Goal: Task Accomplishment & Management: Manage account settings

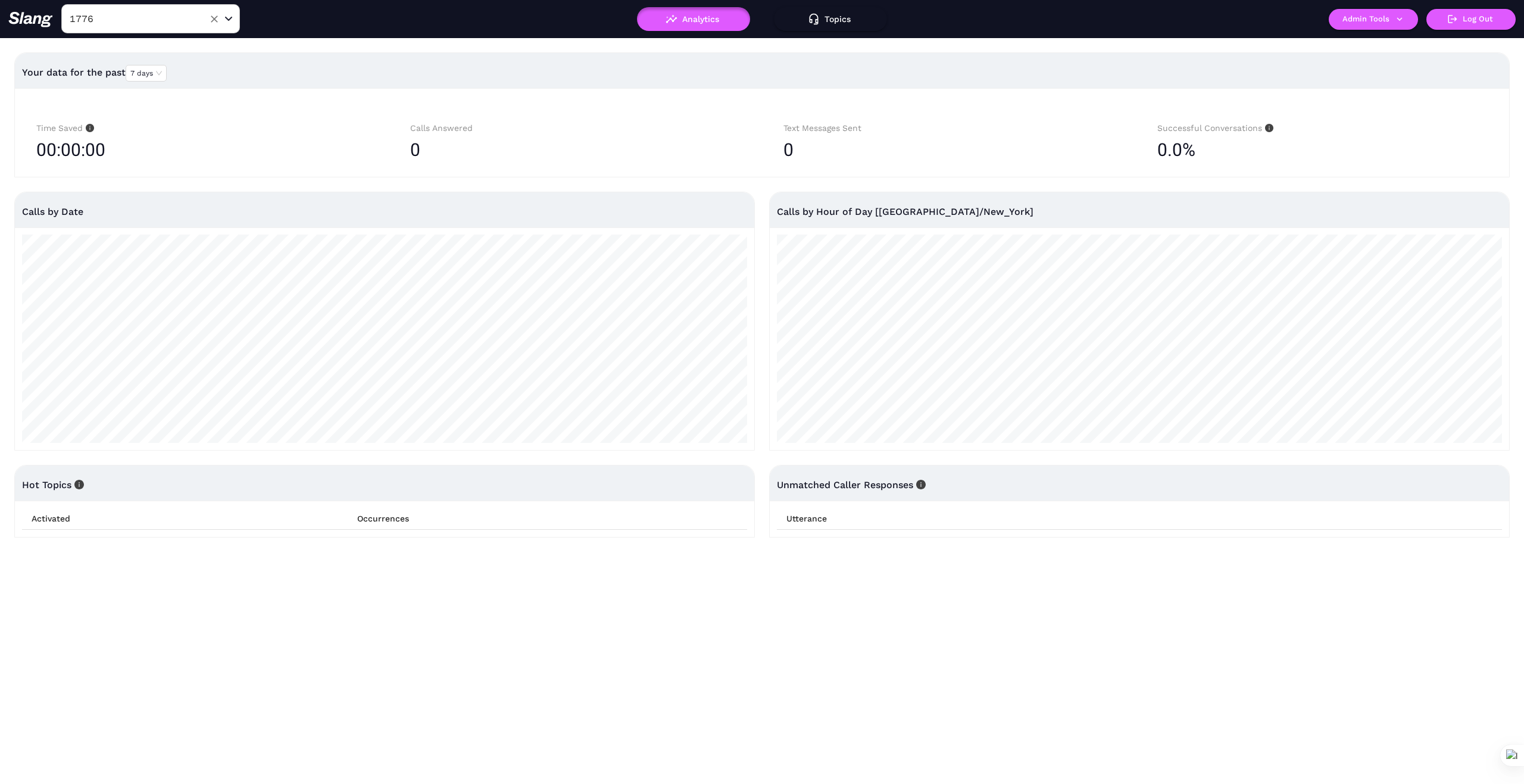
click at [112, 19] on input "1776" at bounding box center [132, 19] width 131 height 19
click at [141, 19] on input "1776" at bounding box center [132, 19] width 131 height 19
type input "1"
type input "Hotel"
click at [141, 91] on li "Hotel [PERSON_NAME]" at bounding box center [150, 91] width 179 height 21
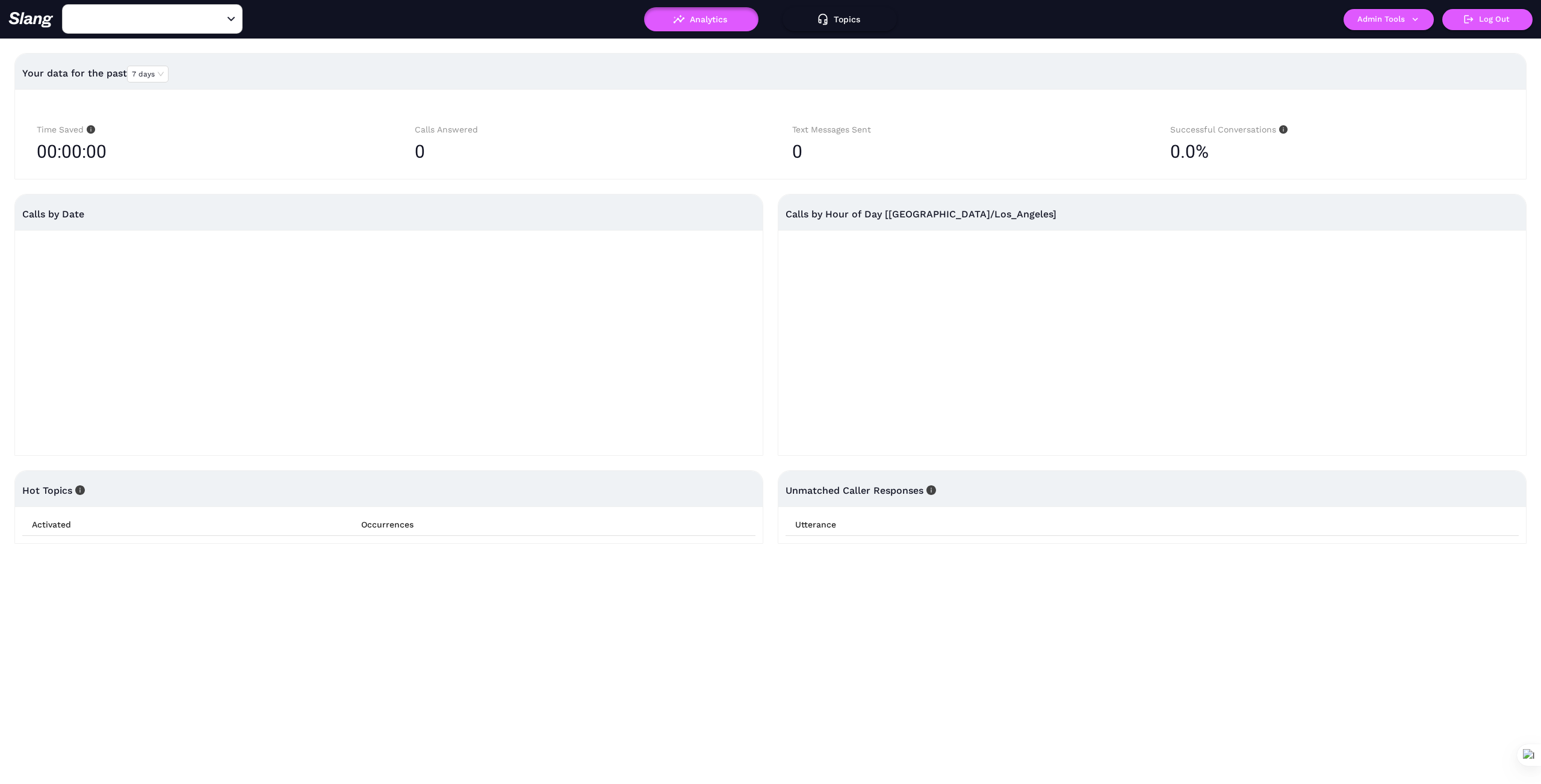
type input "Hotel [PERSON_NAME]"
click at [1417, 26] on button "Admin Tools" at bounding box center [1389, 20] width 90 height 21
click at [1411, 42] on link "Manage current business" at bounding box center [1413, 45] width 118 height 15
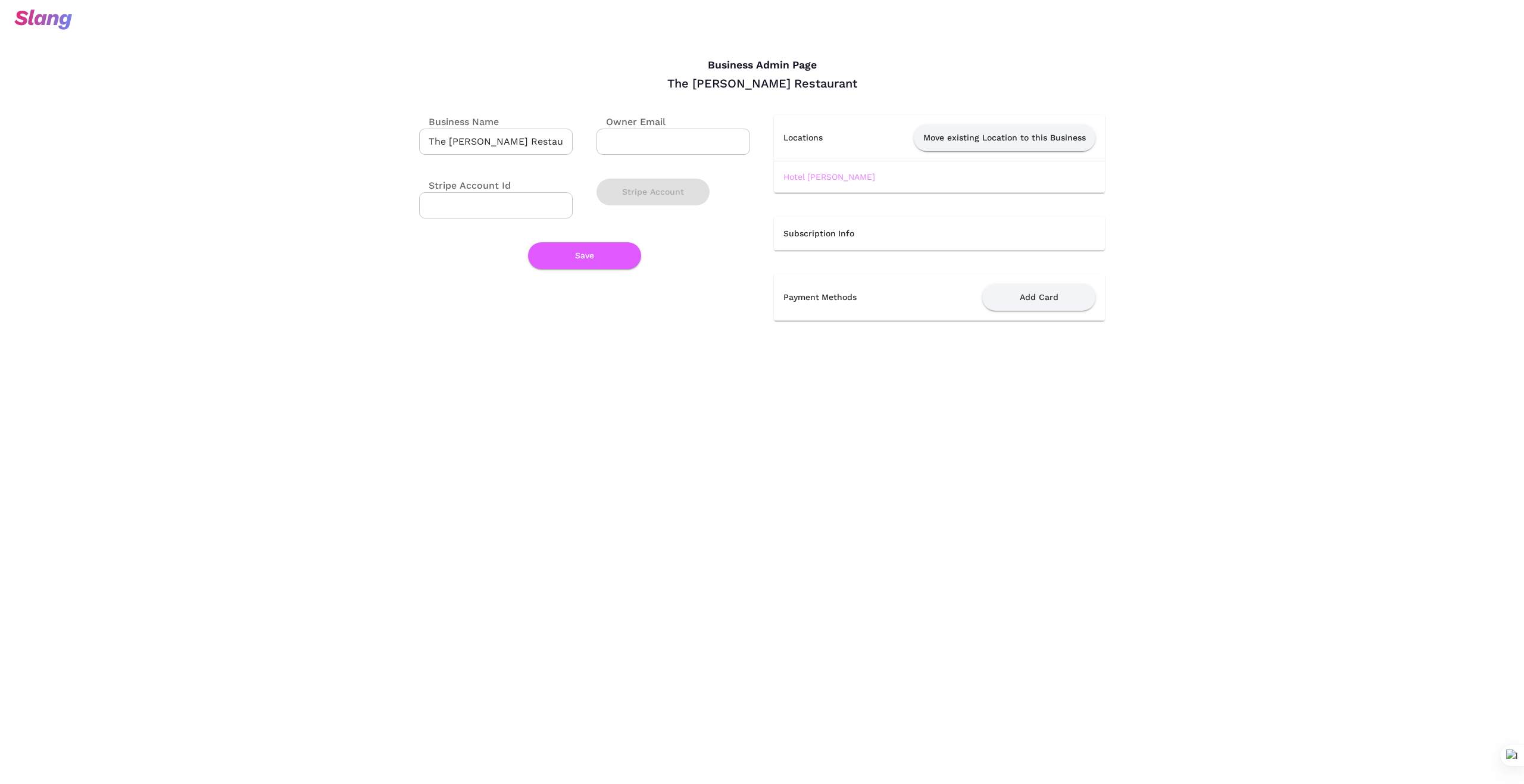
click at [812, 178] on link "Hotel Sutter" at bounding box center [830, 176] width 91 height 9
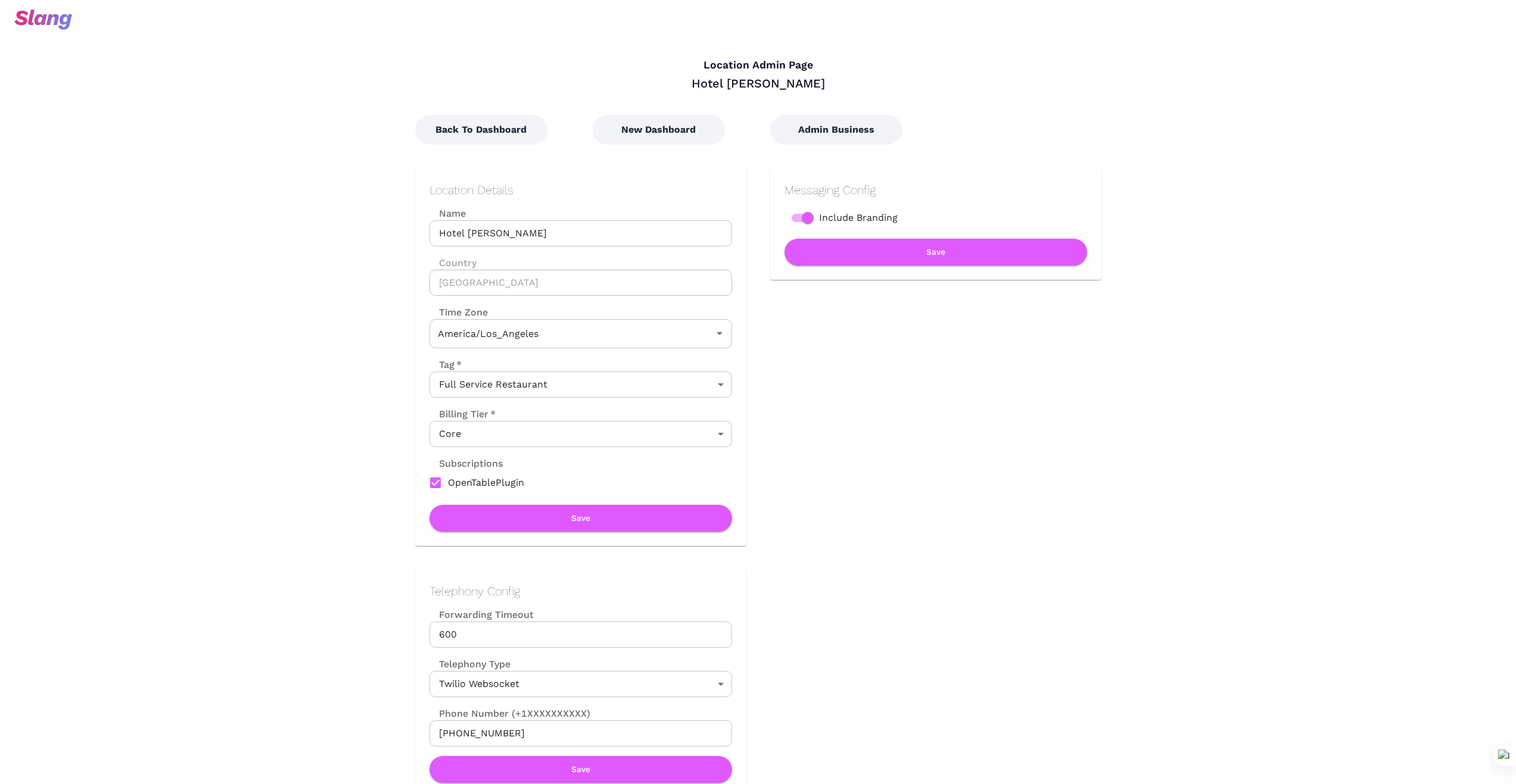
type input "Pacific Time"
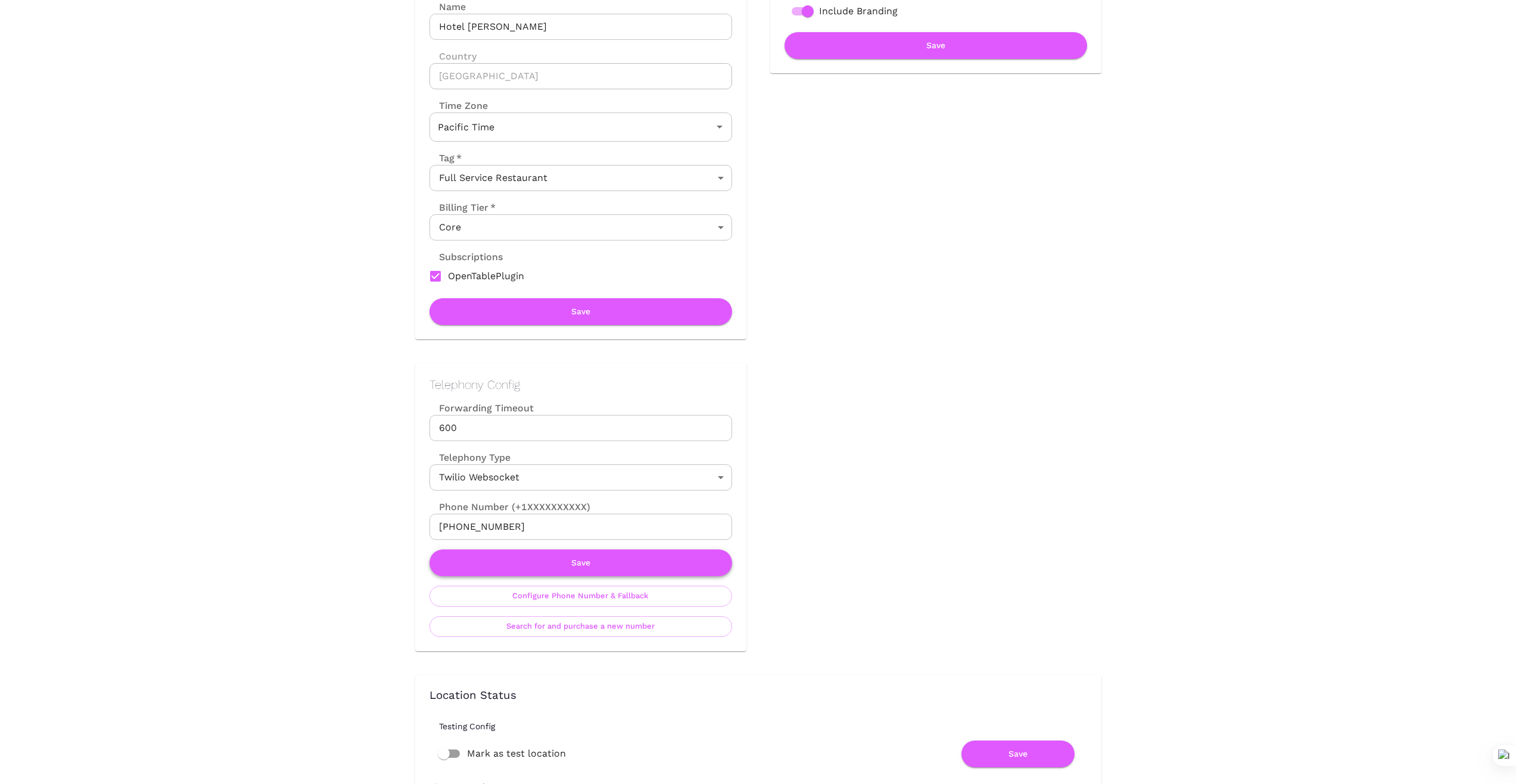
scroll to position [238, 0]
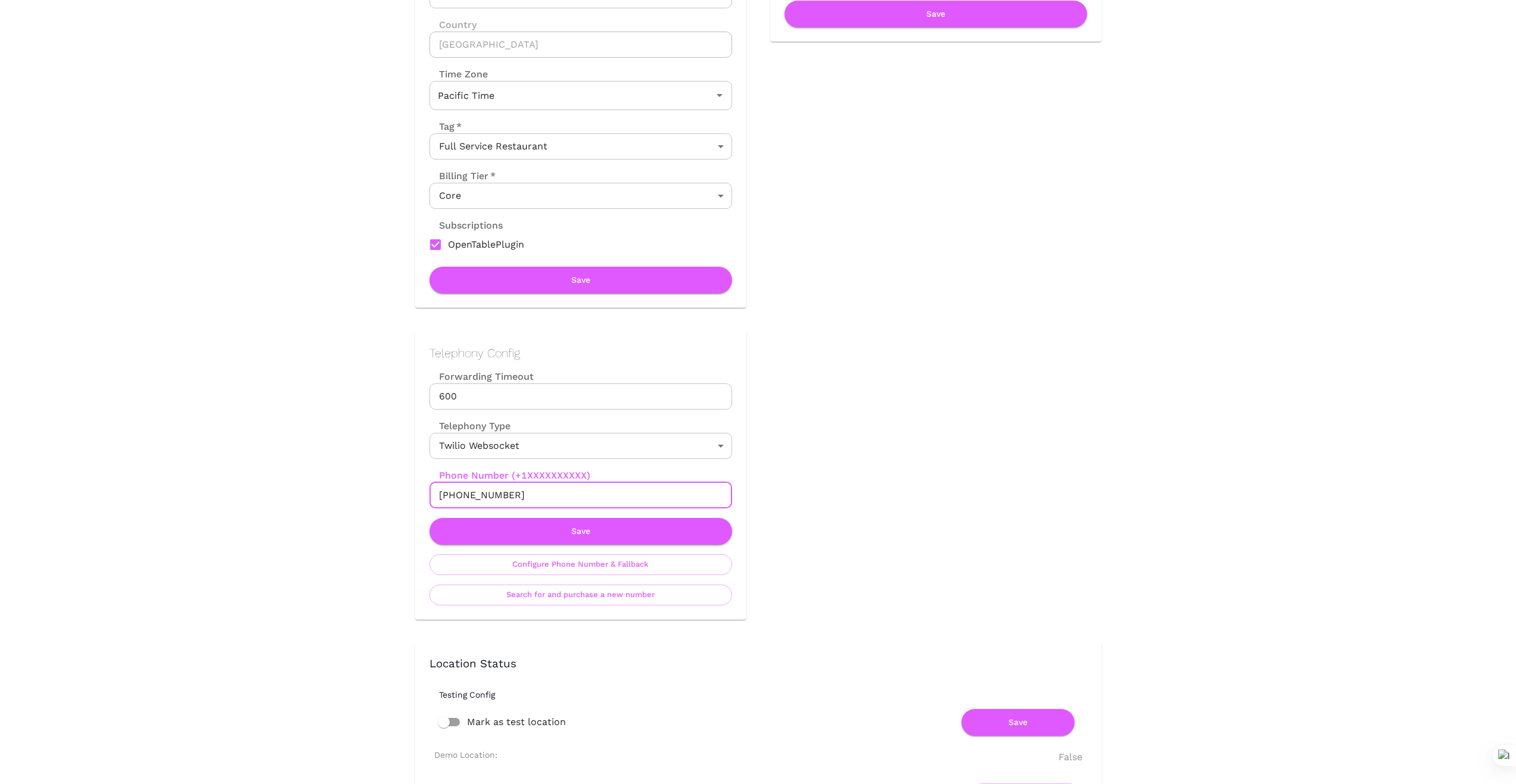
drag, startPoint x: 529, startPoint y: 489, endPoint x: 368, endPoint y: 500, distance: 161.4
drag, startPoint x: 347, startPoint y: 478, endPoint x: 434, endPoint y: 494, distance: 88.5
drag, startPoint x: 510, startPoint y: 494, endPoint x: 373, endPoint y: 499, distance: 137.1
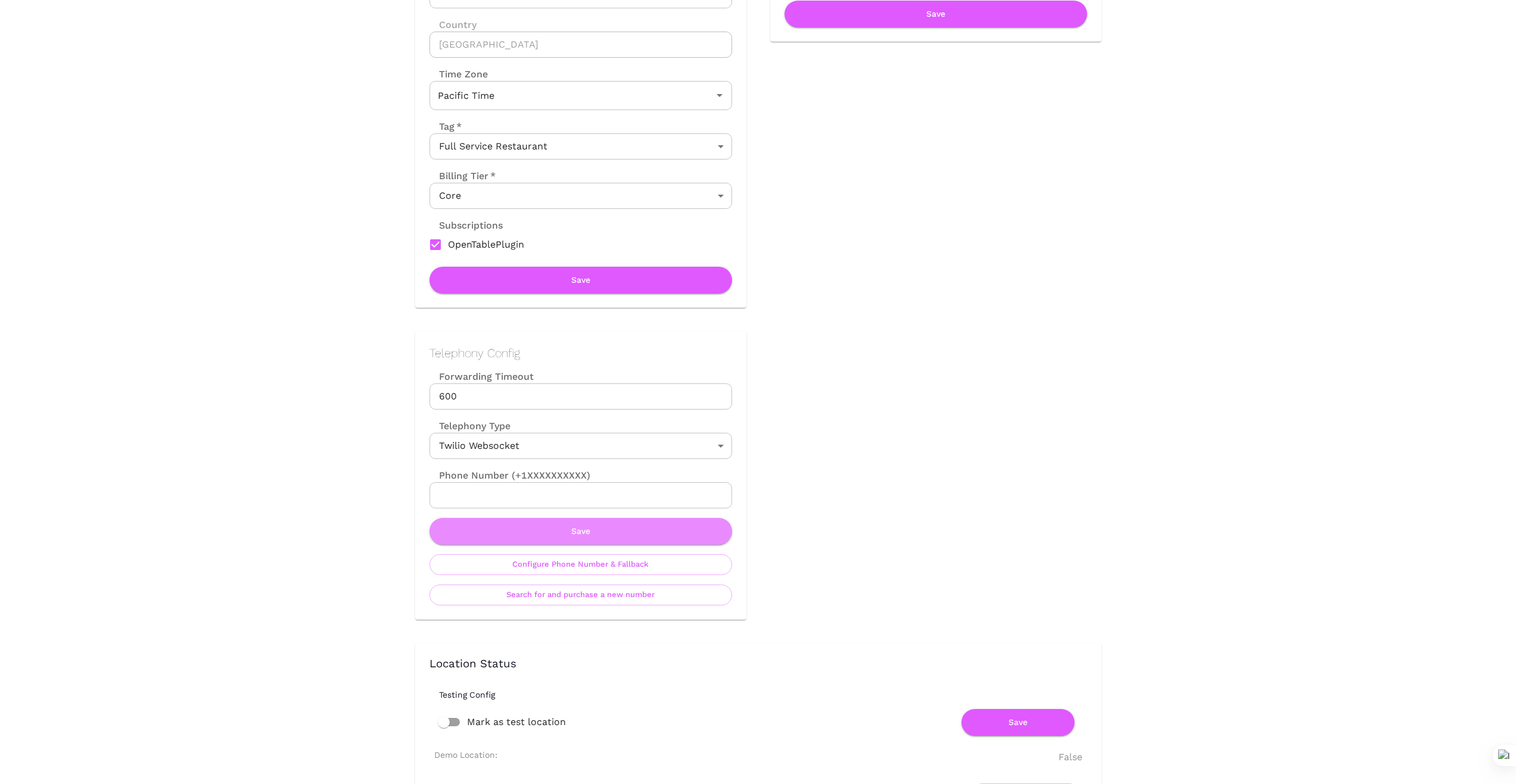
click at [591, 530] on button "Save" at bounding box center [580, 532] width 302 height 27
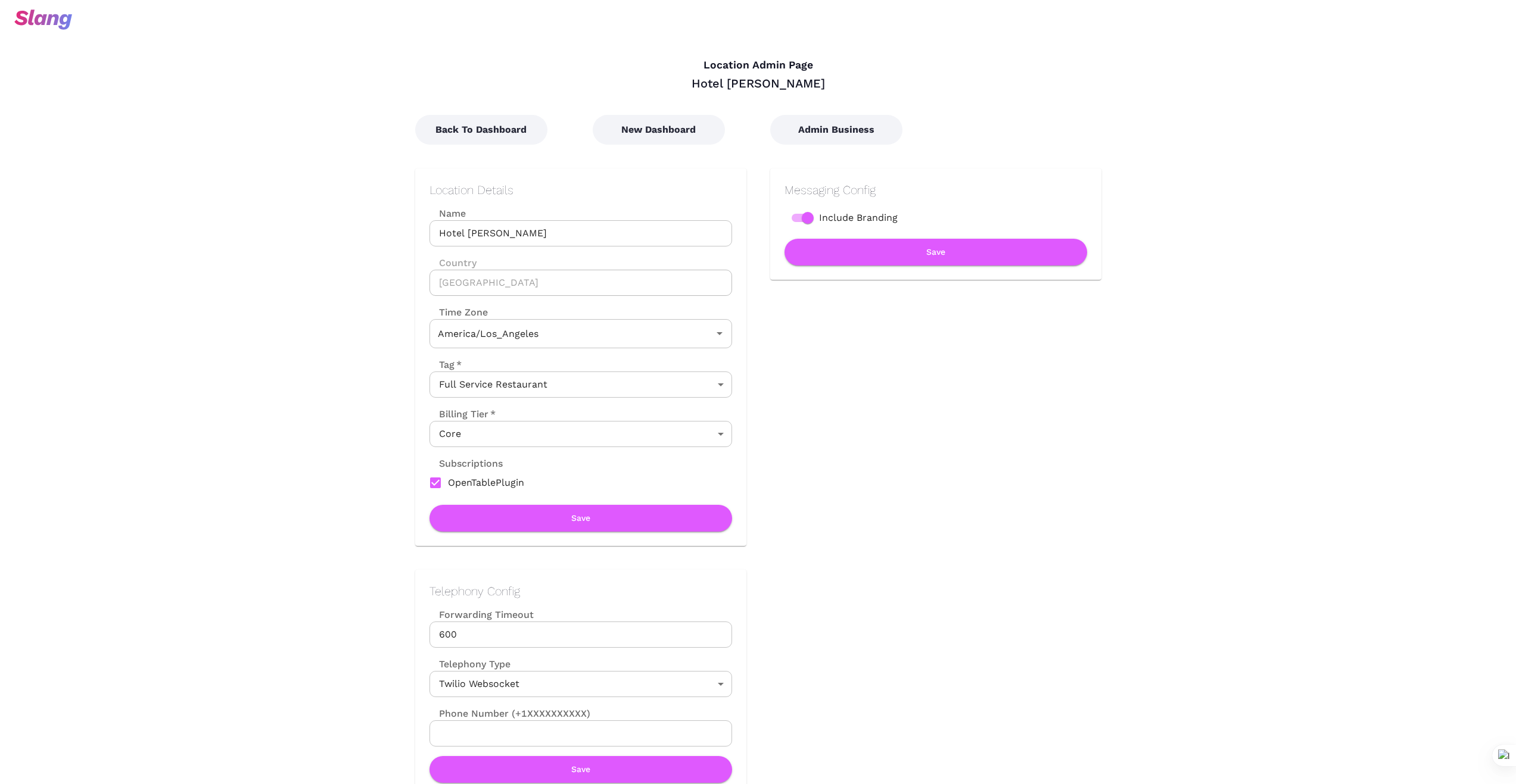
type input "Pacific Time"
click at [650, 133] on button "New Dashboard" at bounding box center [659, 130] width 132 height 30
type input "Pacific Time"
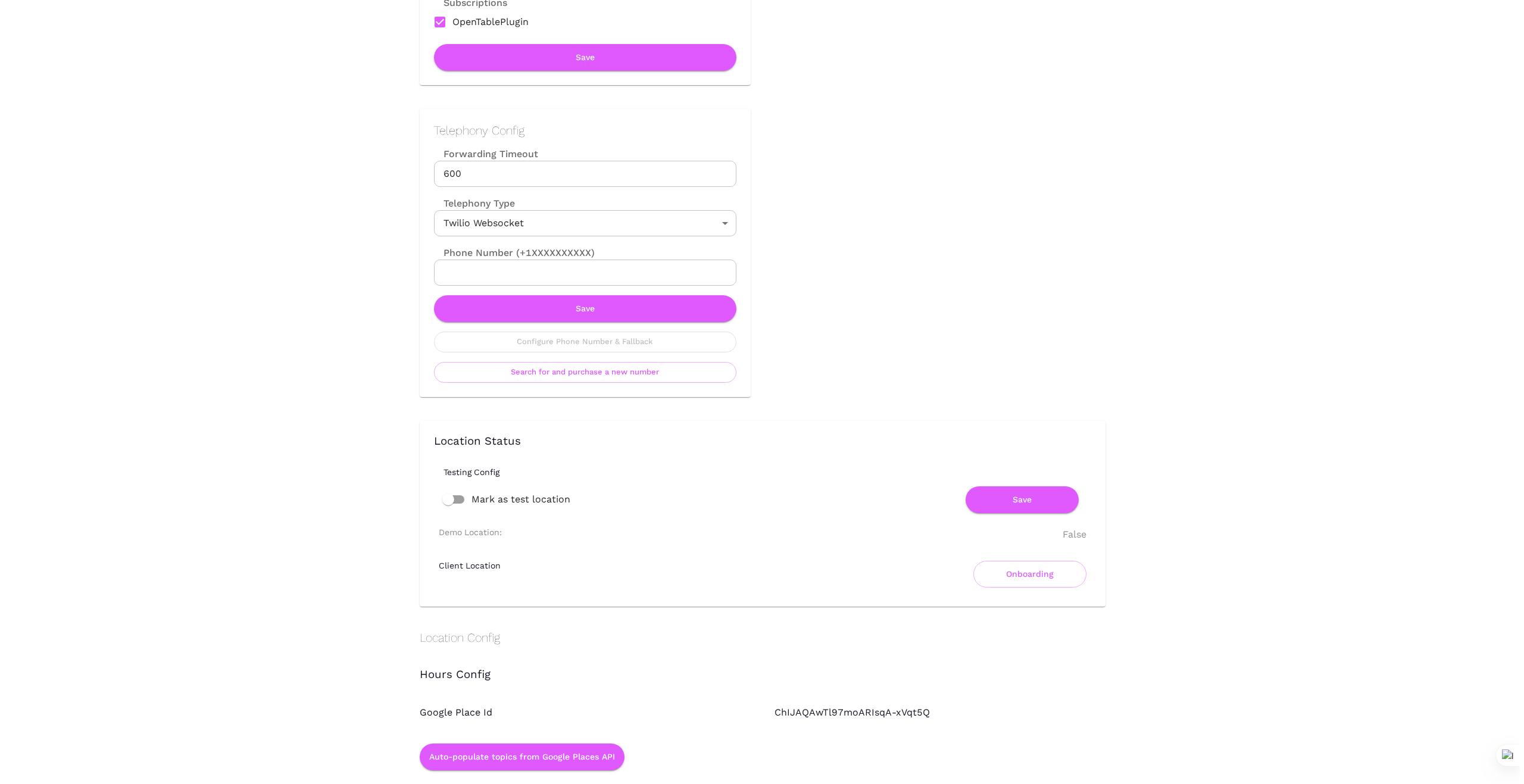
scroll to position [496, 0]
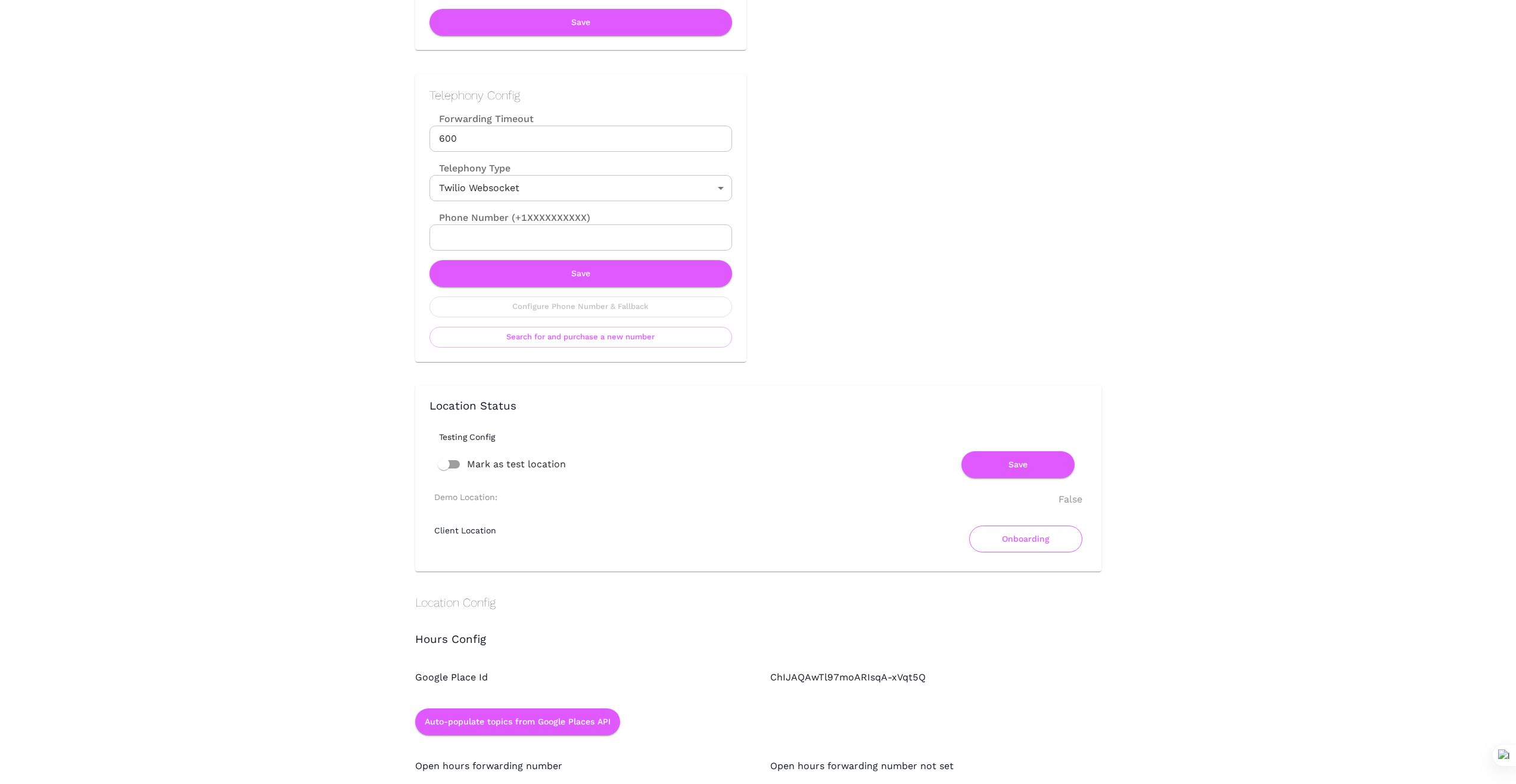
click at [1027, 544] on button "Onboarding" at bounding box center [1026, 539] width 113 height 27
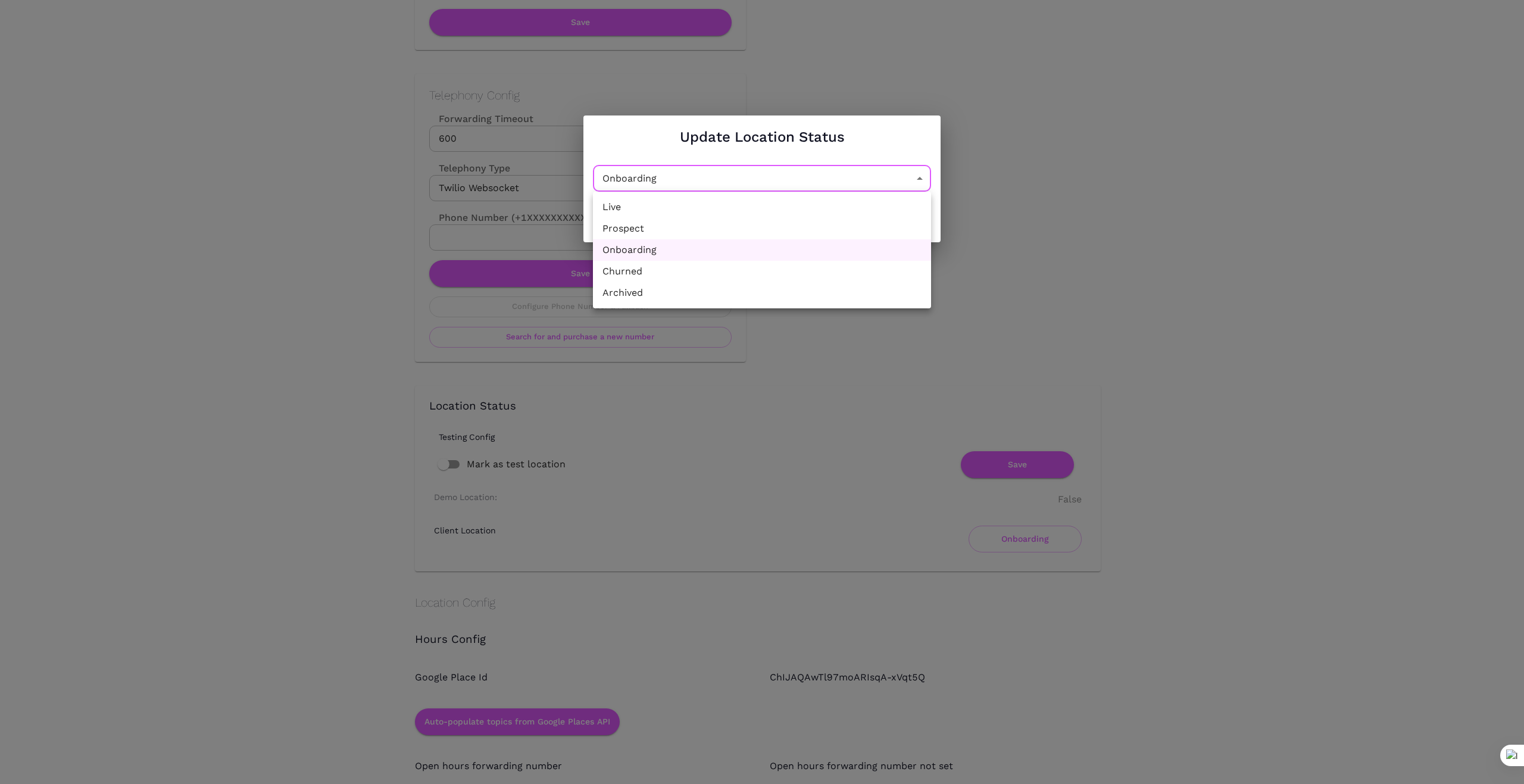
click at [763, 268] on li "Churned" at bounding box center [761, 271] width 338 height 21
type input "Churned"
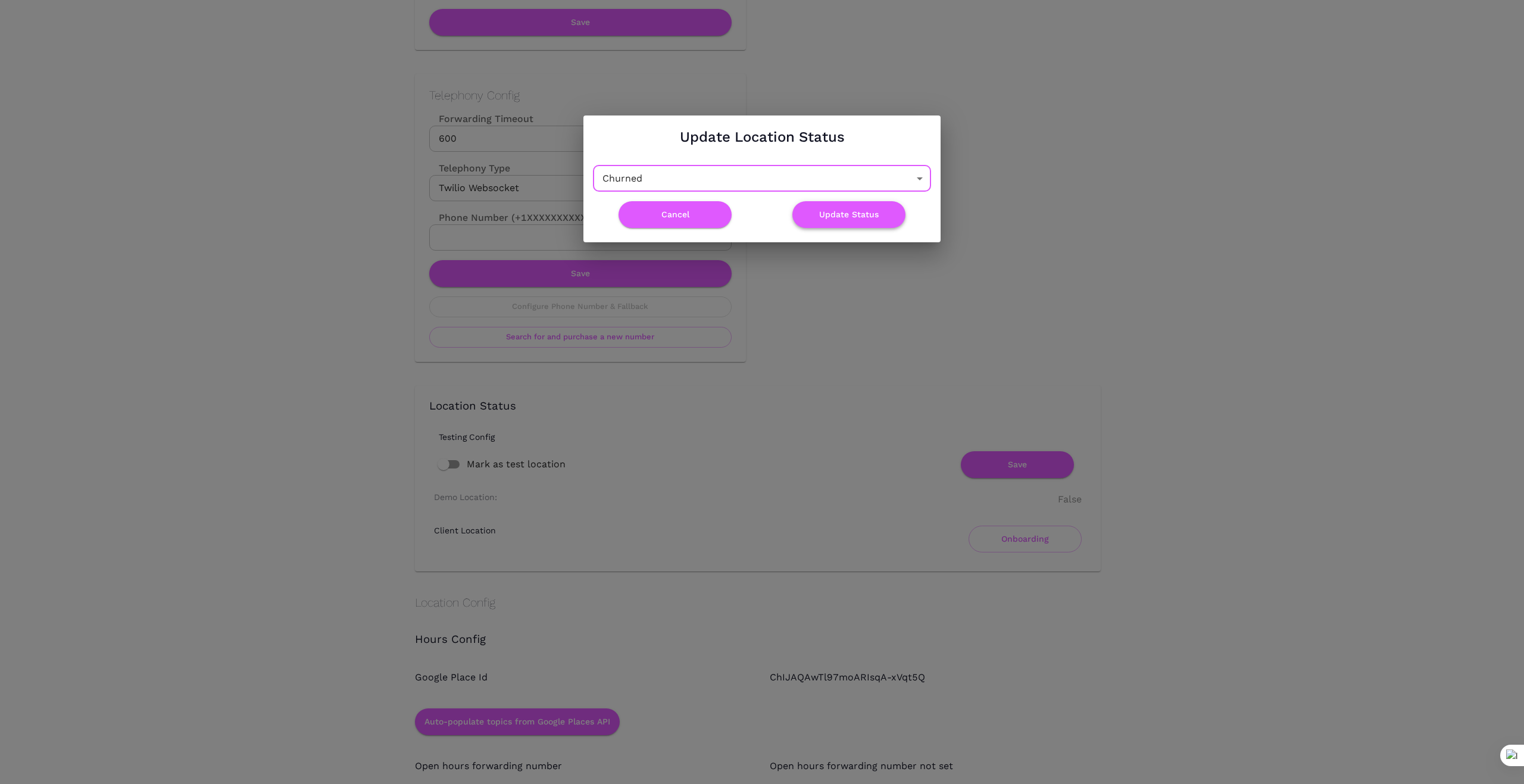
drag, startPoint x: 855, startPoint y: 216, endPoint x: 853, endPoint y: 224, distance: 8.2
click at [854, 218] on button "Update Status" at bounding box center [849, 215] width 113 height 27
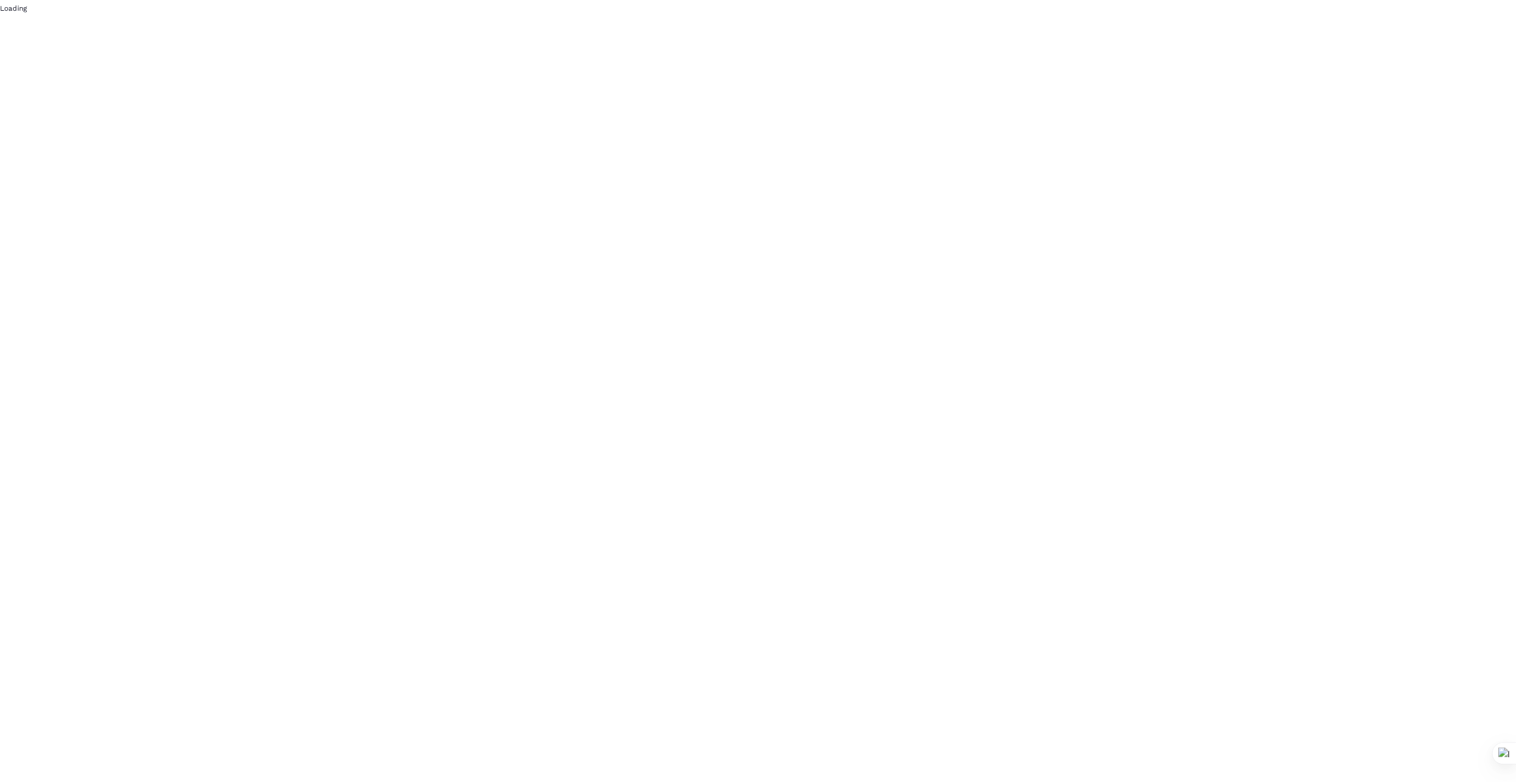
scroll to position [0, 0]
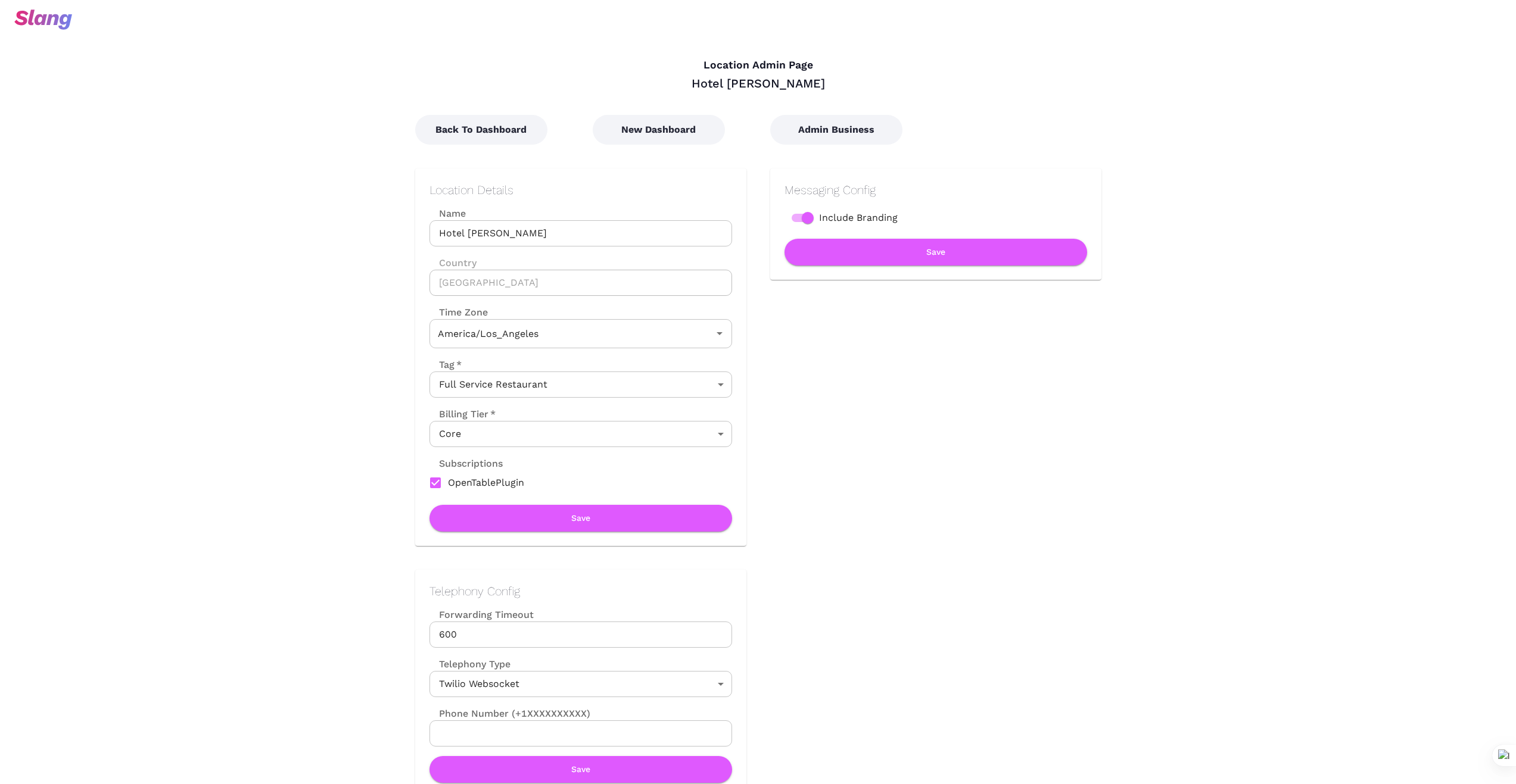
type input "Pacific Time"
drag, startPoint x: 466, startPoint y: 130, endPoint x: 462, endPoint y: 135, distance: 6.4
click at [465, 130] on button "Back To Dashboard" at bounding box center [481, 130] width 132 height 30
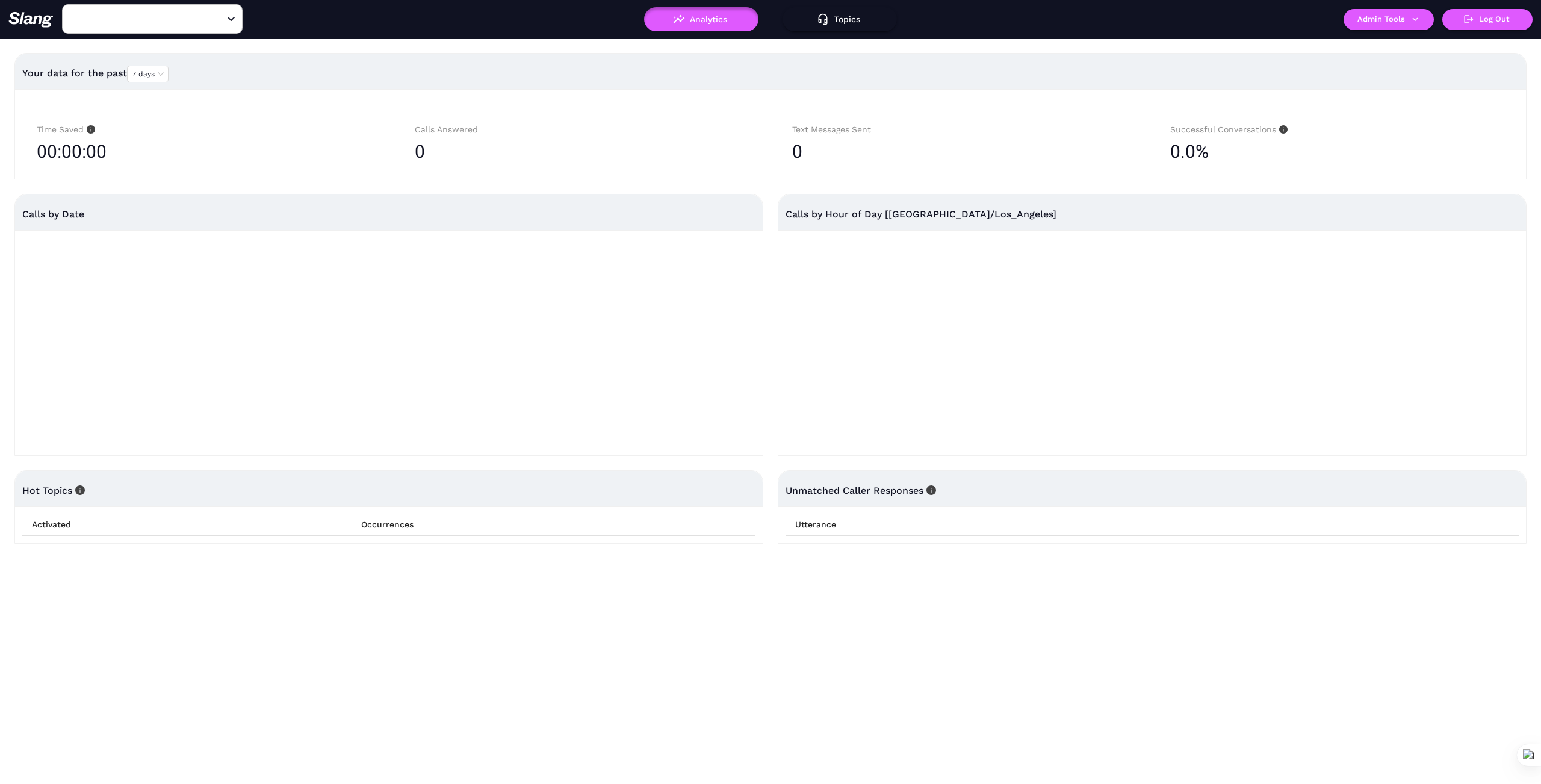
type input "Hotel Sutter"
click at [164, 27] on input "Hotel Sutter" at bounding box center [134, 19] width 133 height 19
type input "Malibu"
click at [159, 43] on li "Malibu Barbie Cafe" at bounding box center [152, 49] width 181 height 21
type input "Malibu Barbie Cafe"
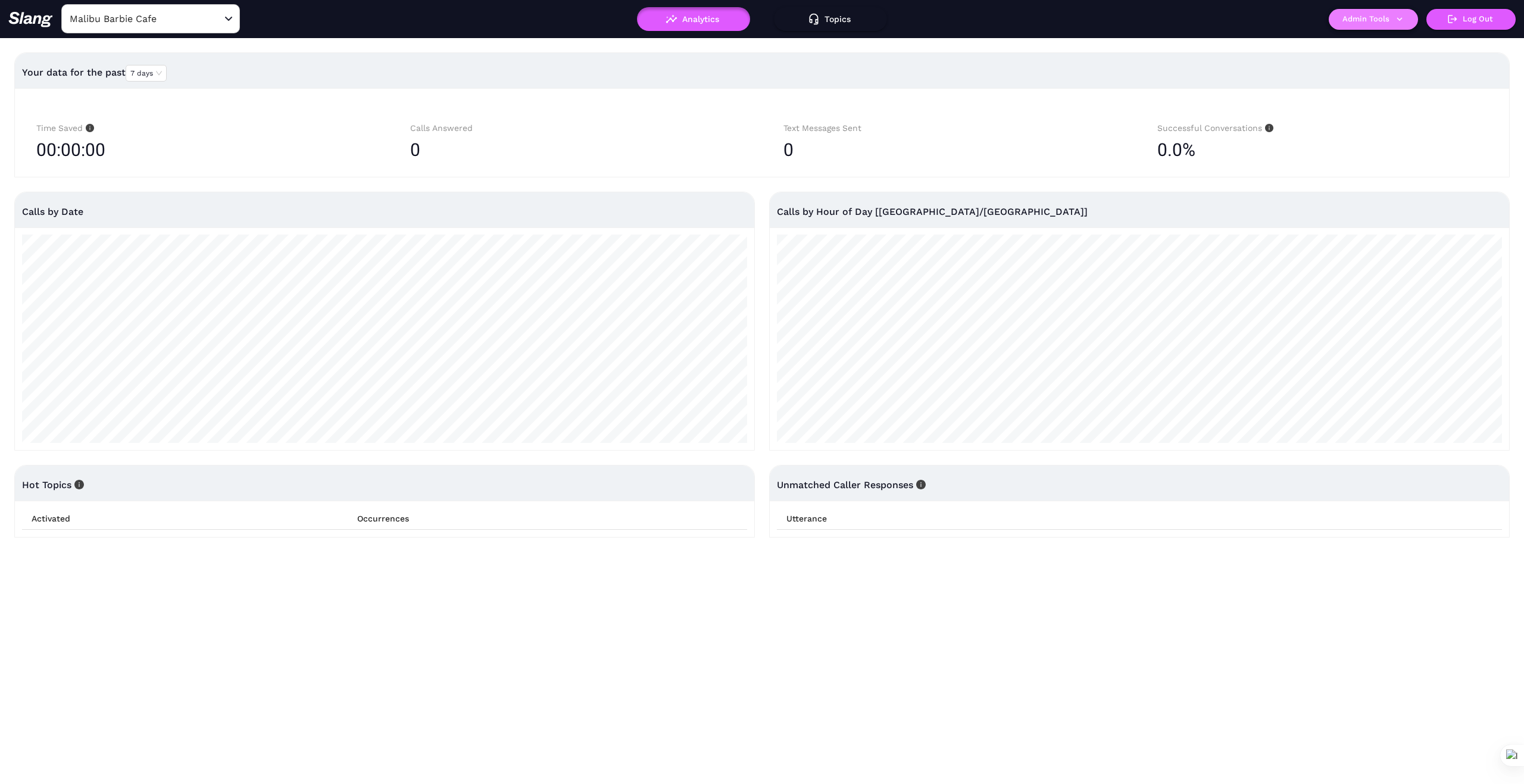
click at [1403, 17] on icon "button" at bounding box center [1400, 19] width 11 height 11
click at [1381, 39] on link "Manage current business" at bounding box center [1397, 45] width 117 height 14
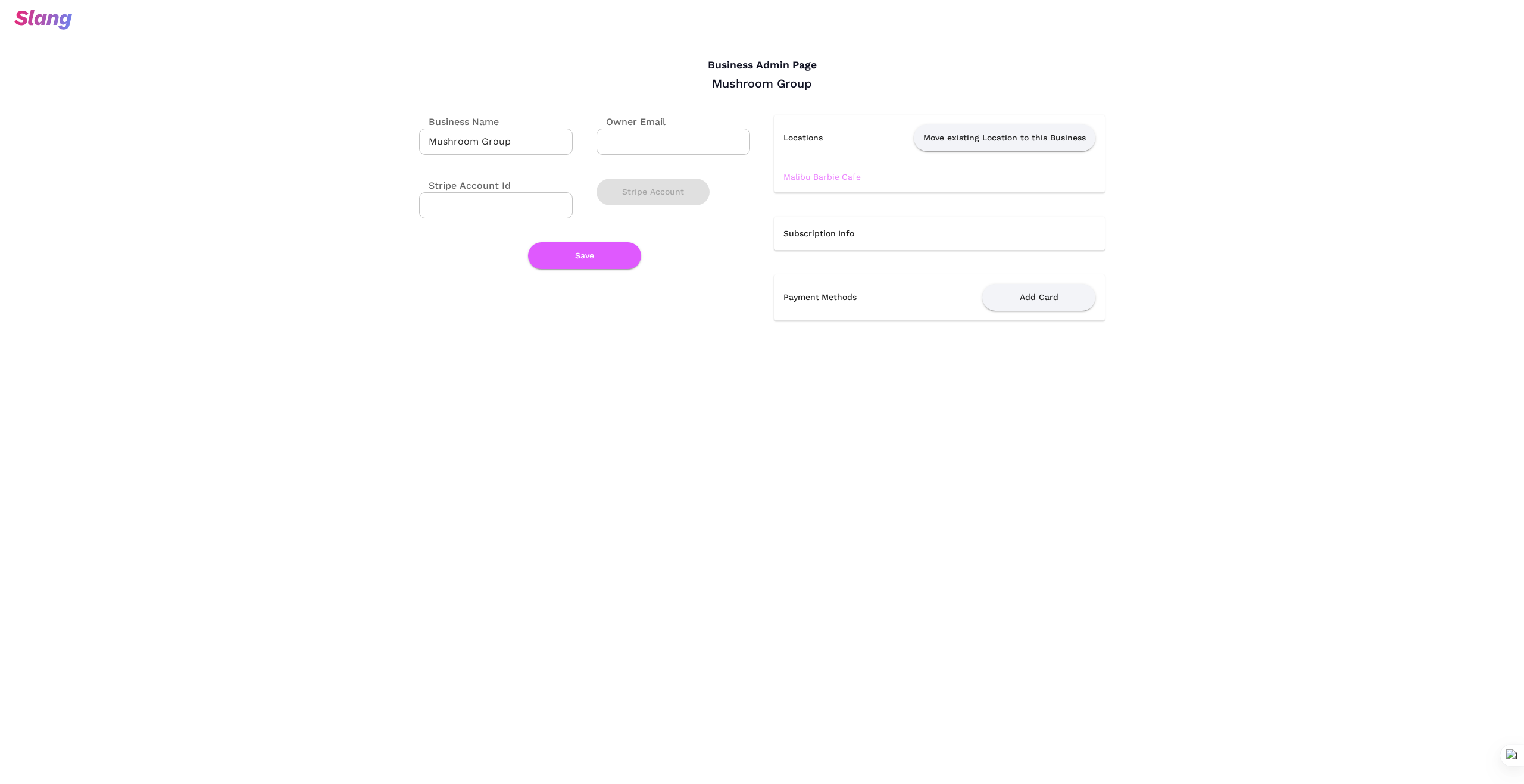
click at [826, 176] on link "Malibu Barbie Cafe" at bounding box center [822, 176] width 77 height 9
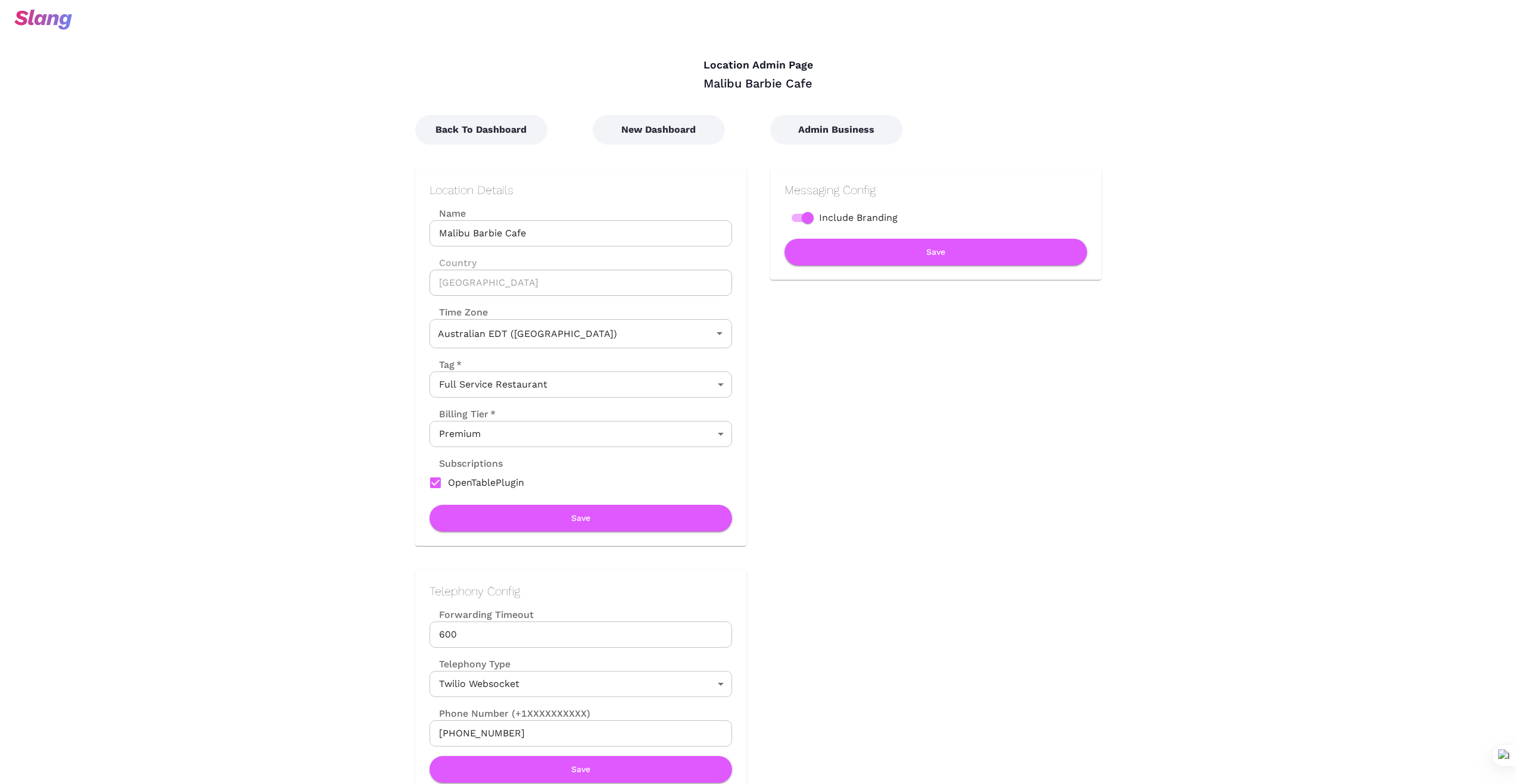
type input "Australian EDT ([GEOGRAPHIC_DATA])"
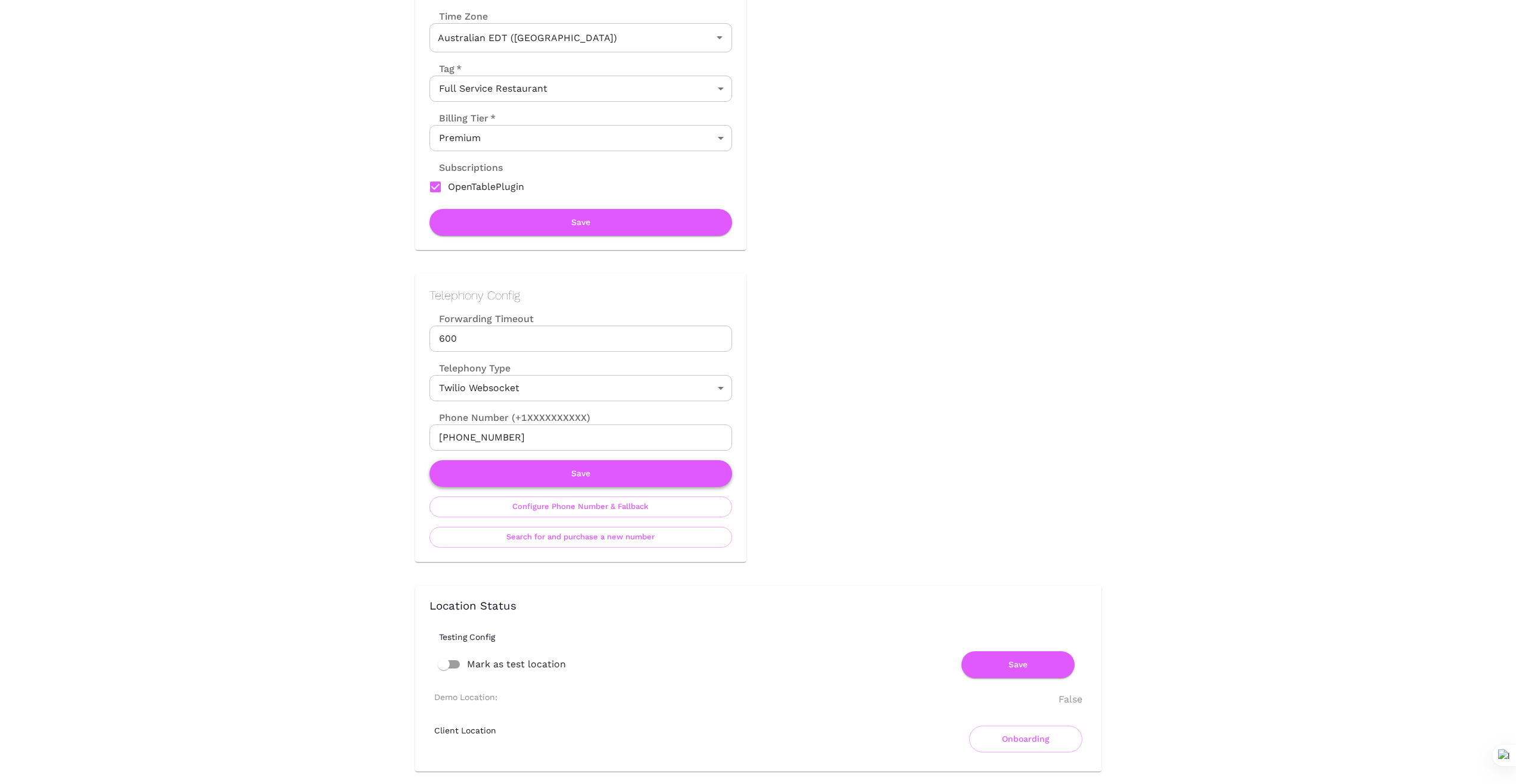
scroll to position [298, 0]
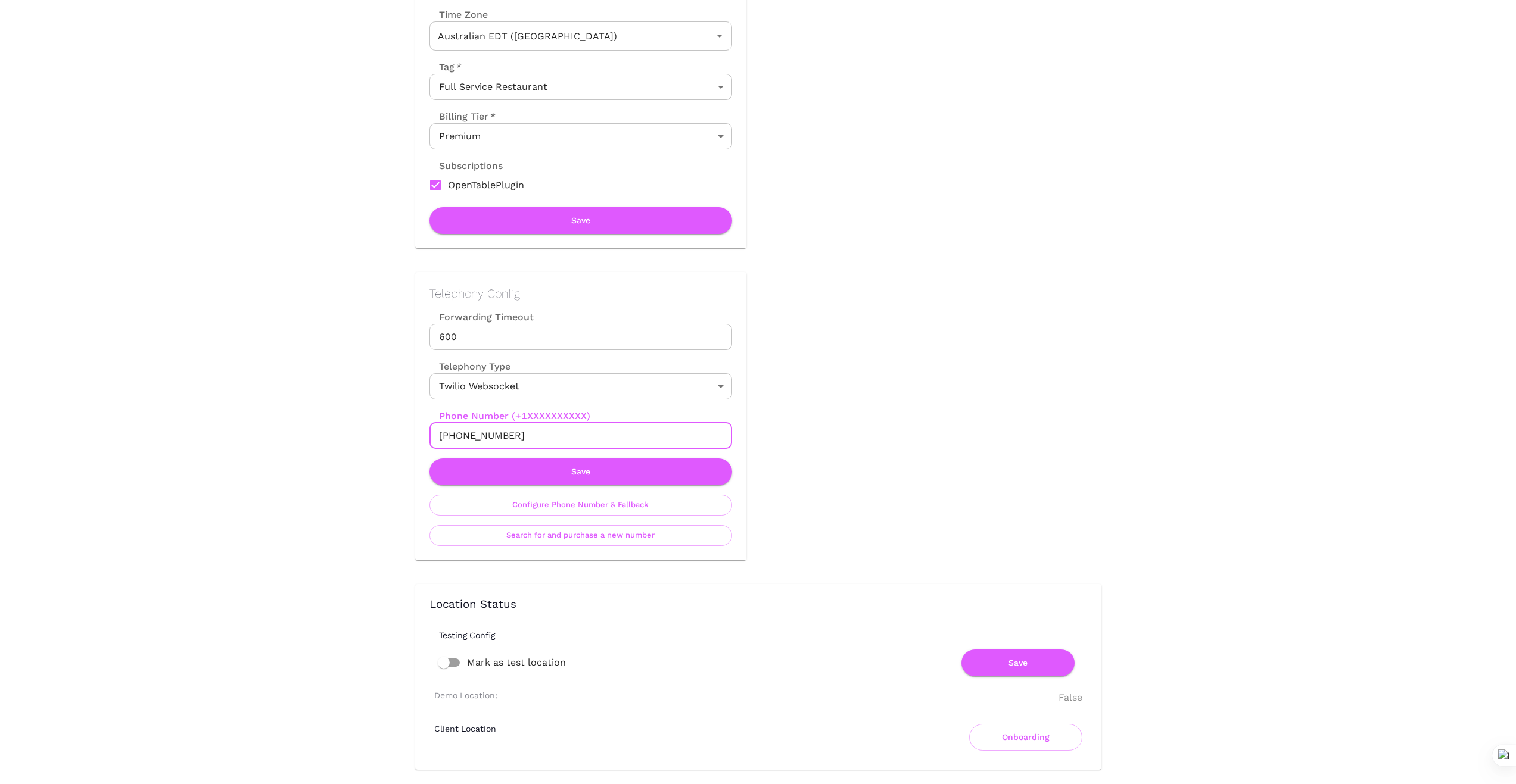
drag, startPoint x: 519, startPoint y: 436, endPoint x: 347, endPoint y: 447, distance: 172.4
click at [347, 447] on div "Location Admin Page Malibu Barbie Cafe Back To Dashboard New Dashboard Admin Bu…" at bounding box center [758, 775] width 1516 height 2146
click at [324, 442] on div "Location Admin Page Malibu Barbie Cafe Back To Dashboard New Dashboard Admin Bu…" at bounding box center [758, 775] width 1516 height 2146
drag, startPoint x: 520, startPoint y: 433, endPoint x: 376, endPoint y: 439, distance: 144.1
click at [376, 439] on div "Location Admin Page Malibu Barbie Cafe Back To Dashboard New Dashboard Admin Bu…" at bounding box center [758, 775] width 1516 height 2146
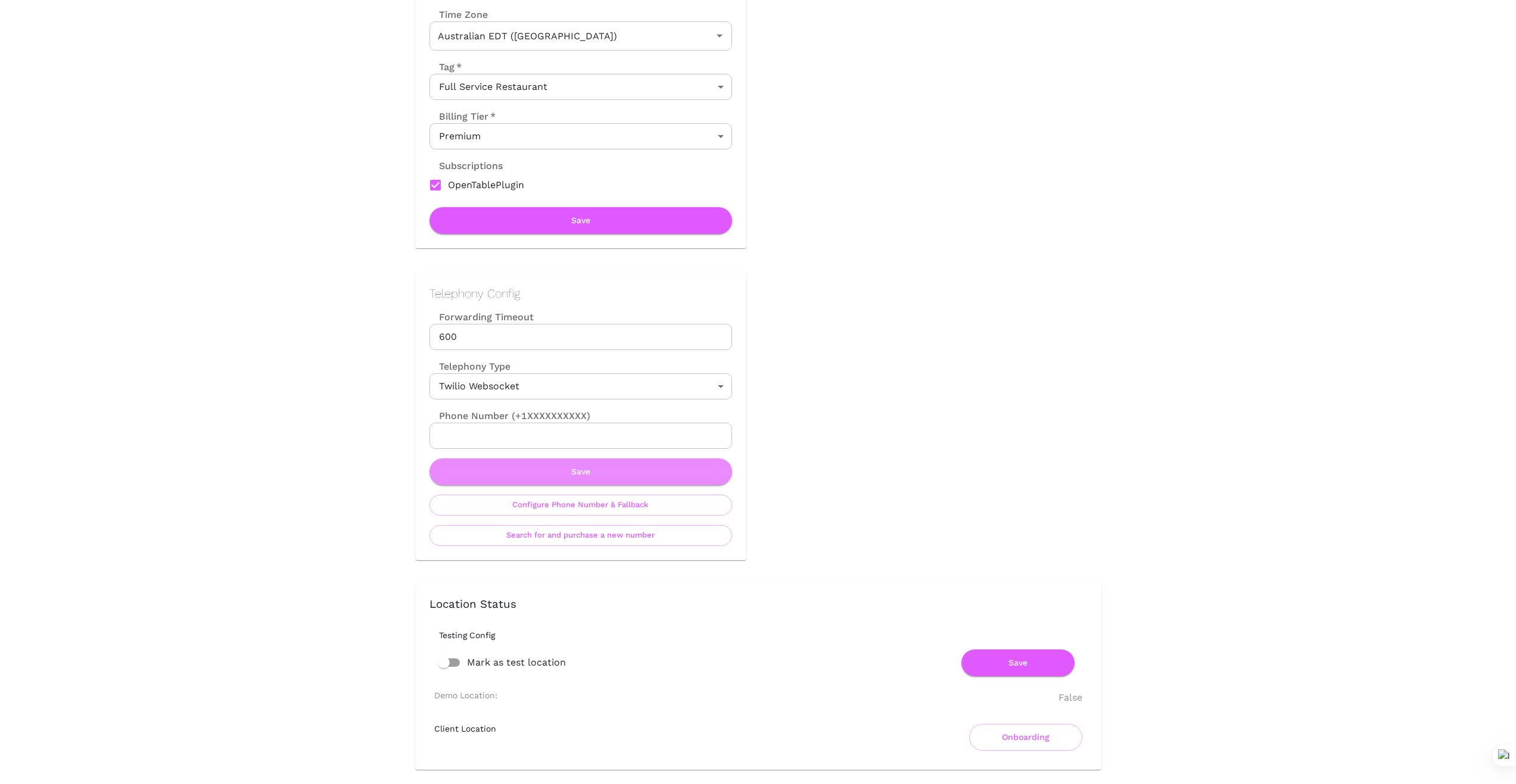
drag, startPoint x: 567, startPoint y: 467, endPoint x: 854, endPoint y: 473, distance: 287.1
click at [567, 469] on button "Save" at bounding box center [580, 472] width 302 height 27
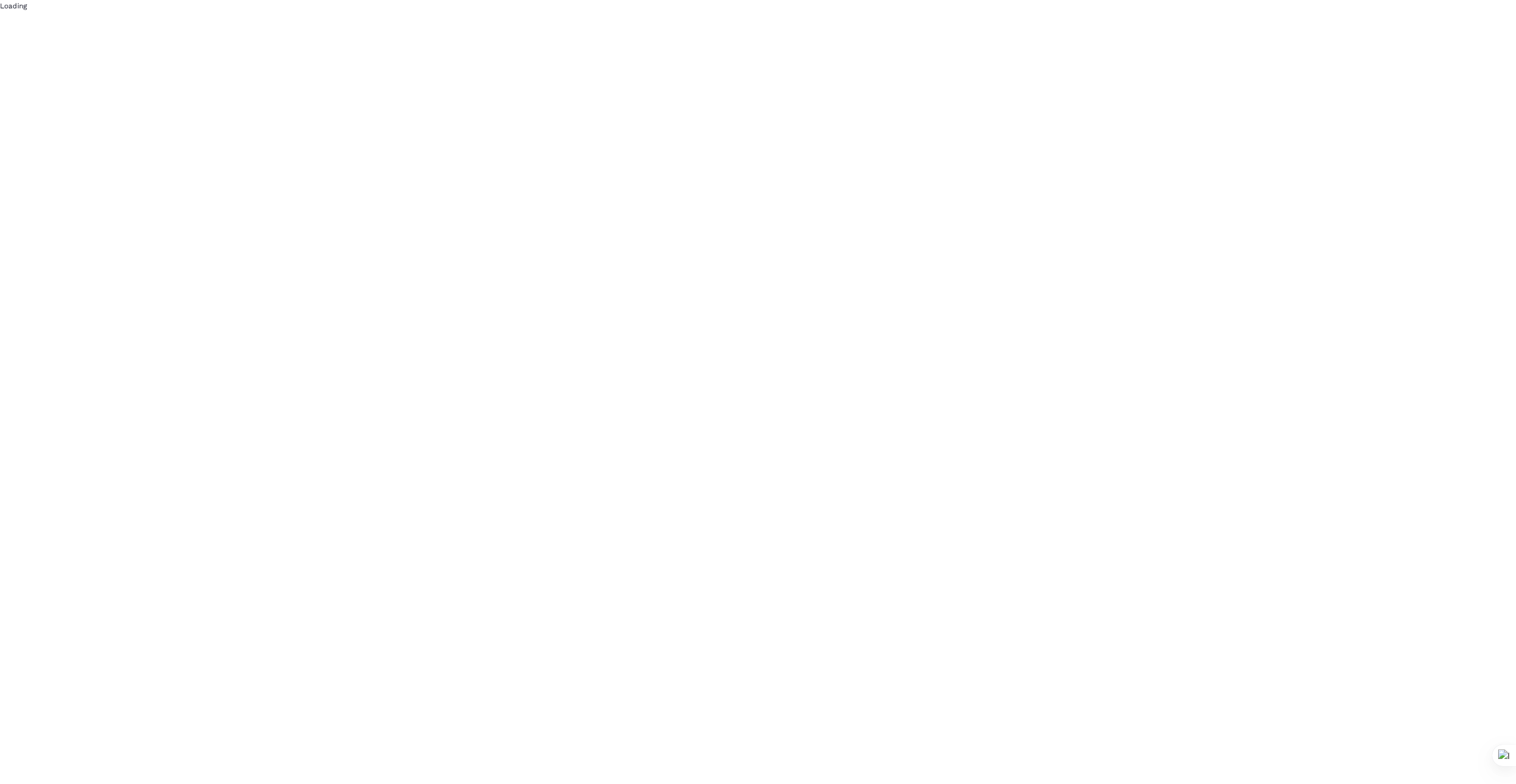
scroll to position [0, 0]
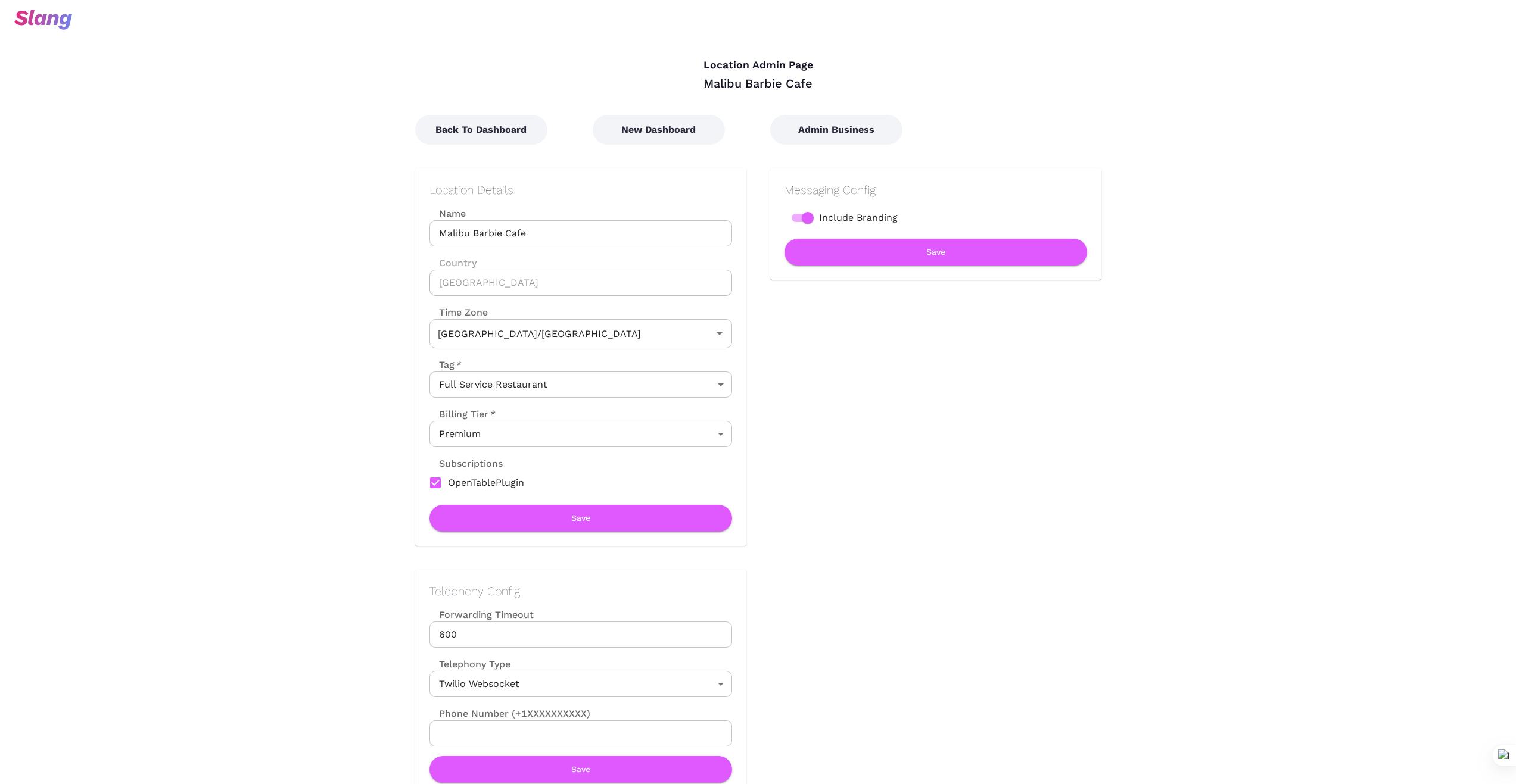
type input "Australian EDT ([GEOGRAPHIC_DATA])"
click at [672, 130] on button "New Dashboard" at bounding box center [659, 130] width 132 height 30
type input "Australian EDT ([GEOGRAPHIC_DATA])"
click at [667, 134] on button "New Dashboard" at bounding box center [659, 130] width 132 height 30
type input "Australian EDT ([GEOGRAPHIC_DATA])"
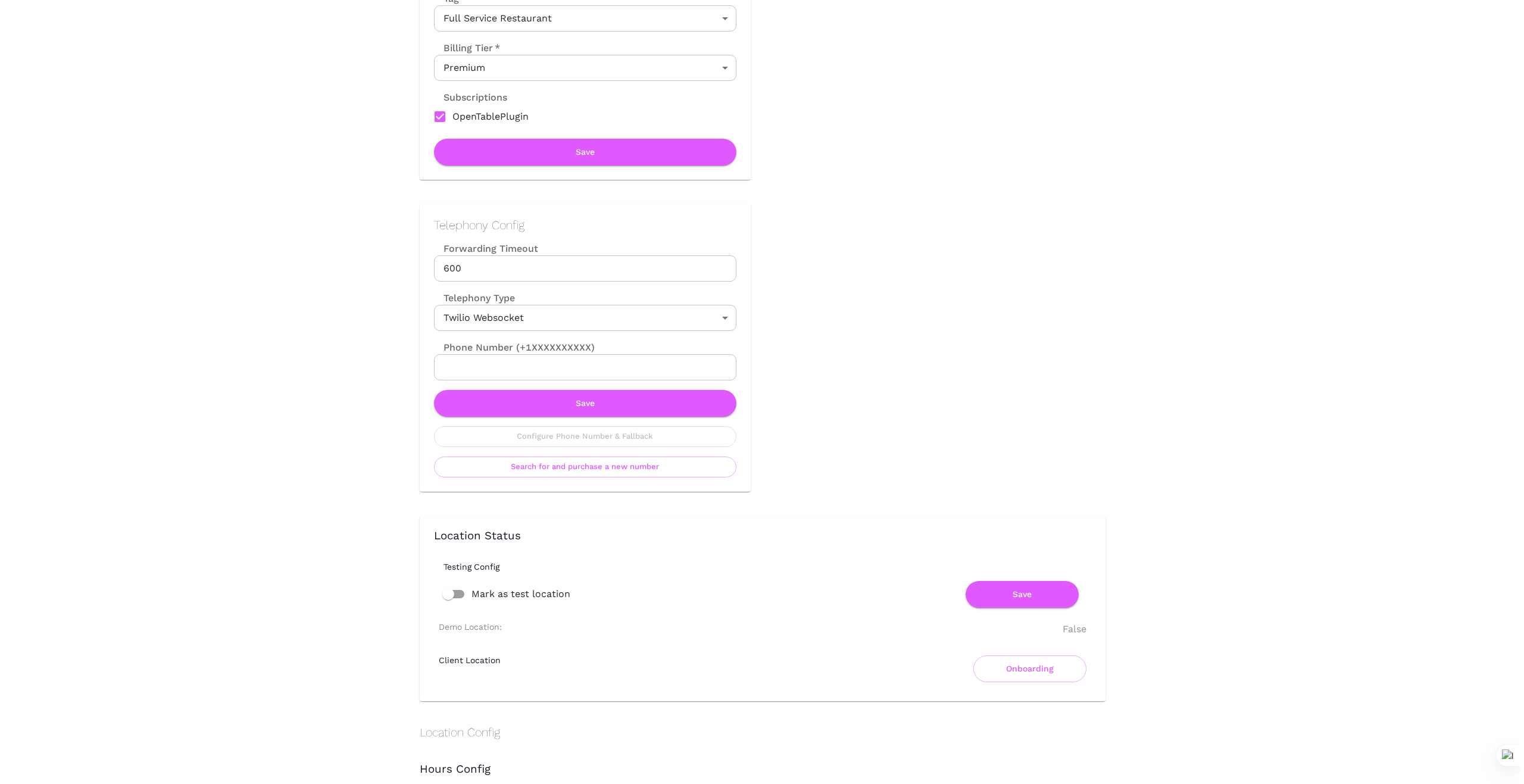
scroll to position [417, 0]
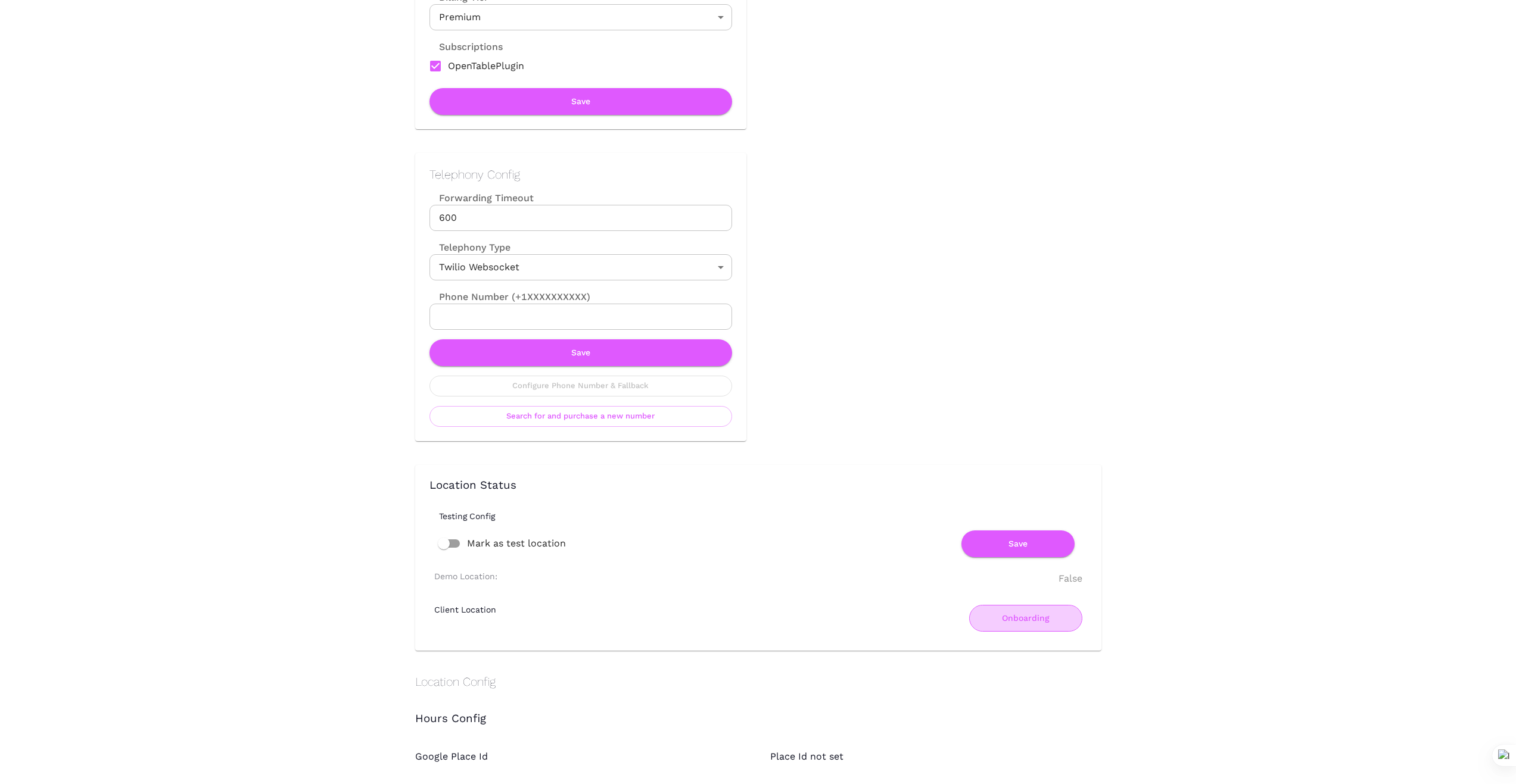
click at [1010, 622] on button "Onboarding" at bounding box center [1026, 619] width 113 height 27
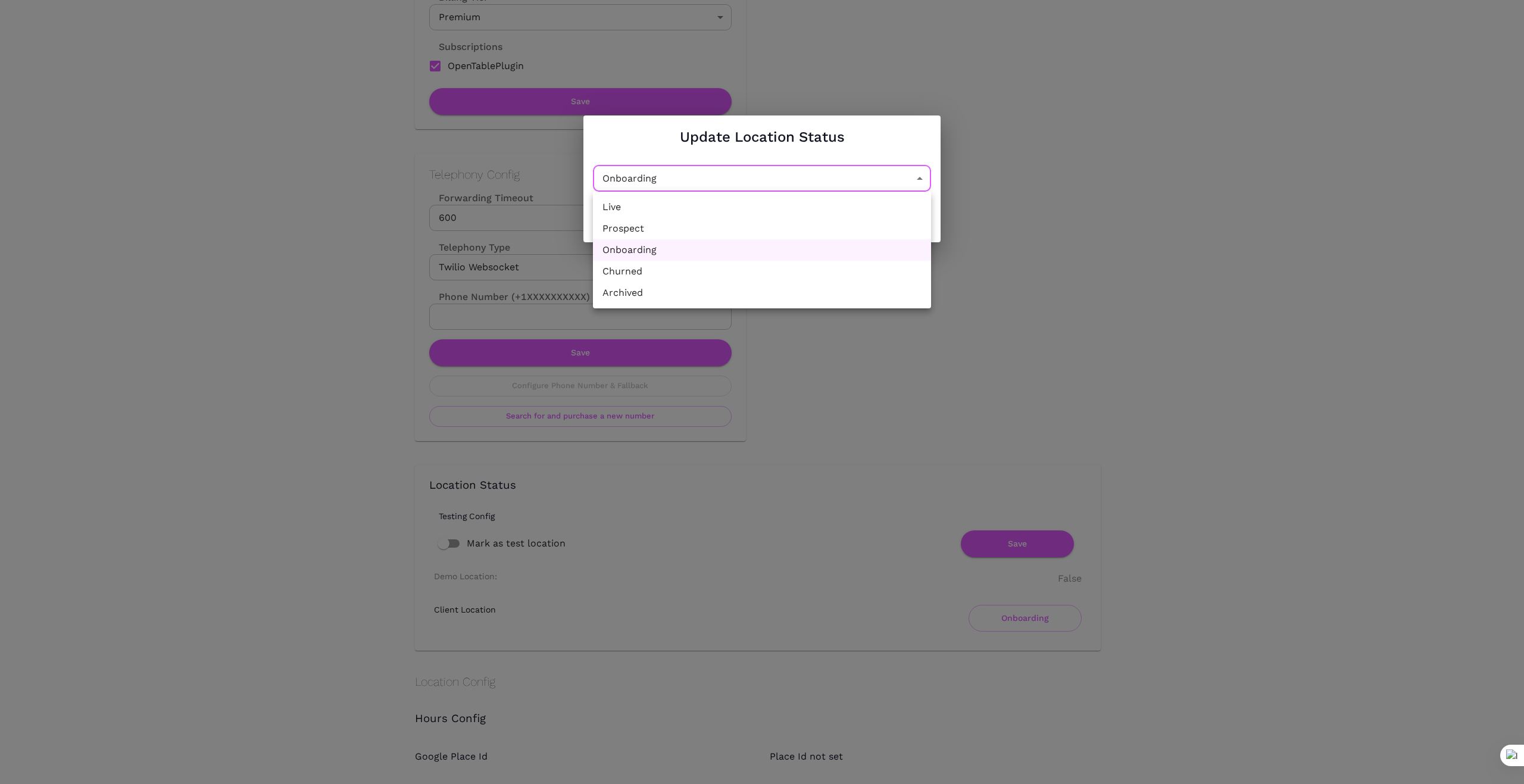
drag, startPoint x: 919, startPoint y: 184, endPoint x: 900, endPoint y: 185, distance: 19.0
click at [810, 273] on li "Churned" at bounding box center [761, 271] width 338 height 21
type input "Churned"
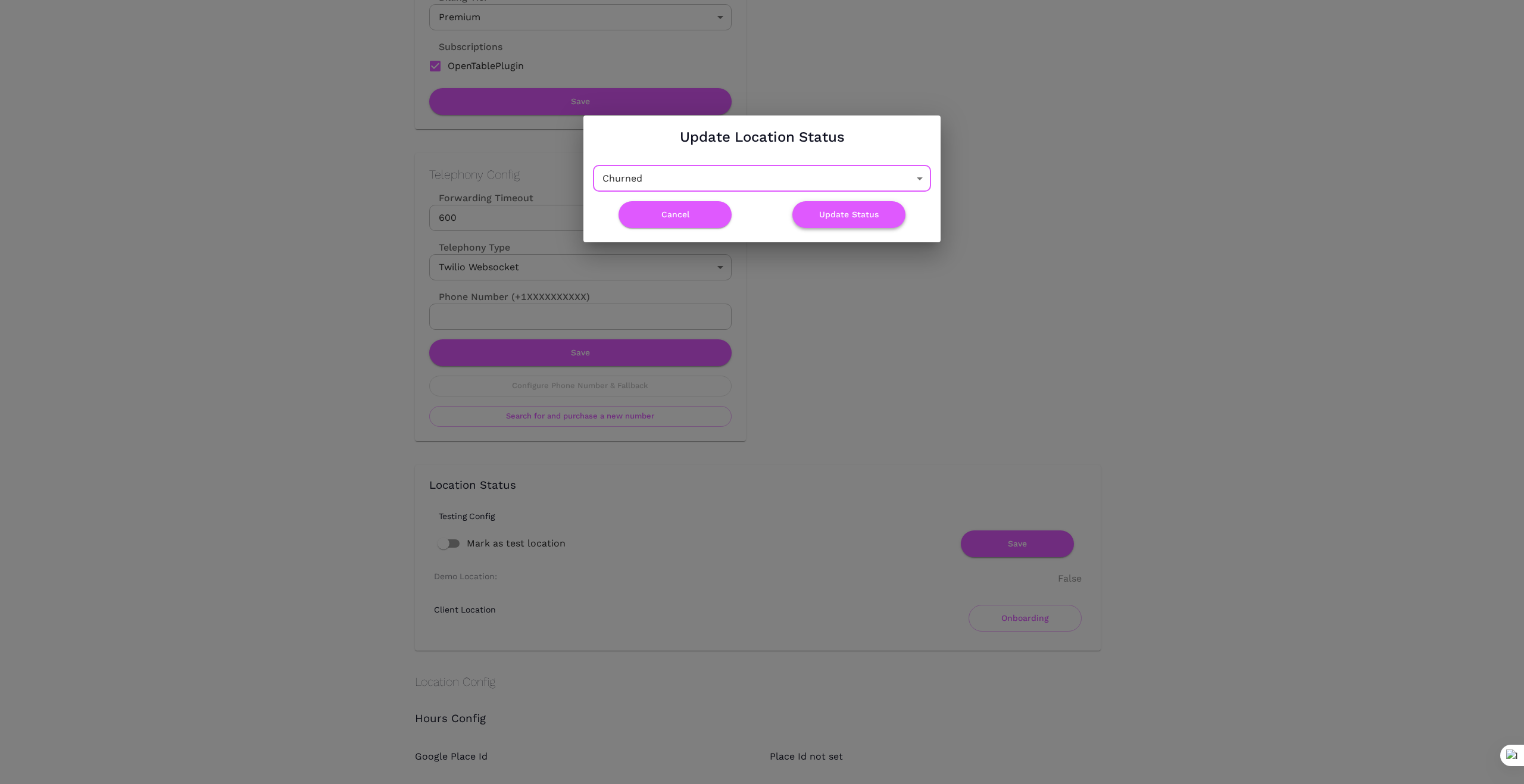
click at [859, 213] on button "Update Status" at bounding box center [849, 215] width 113 height 27
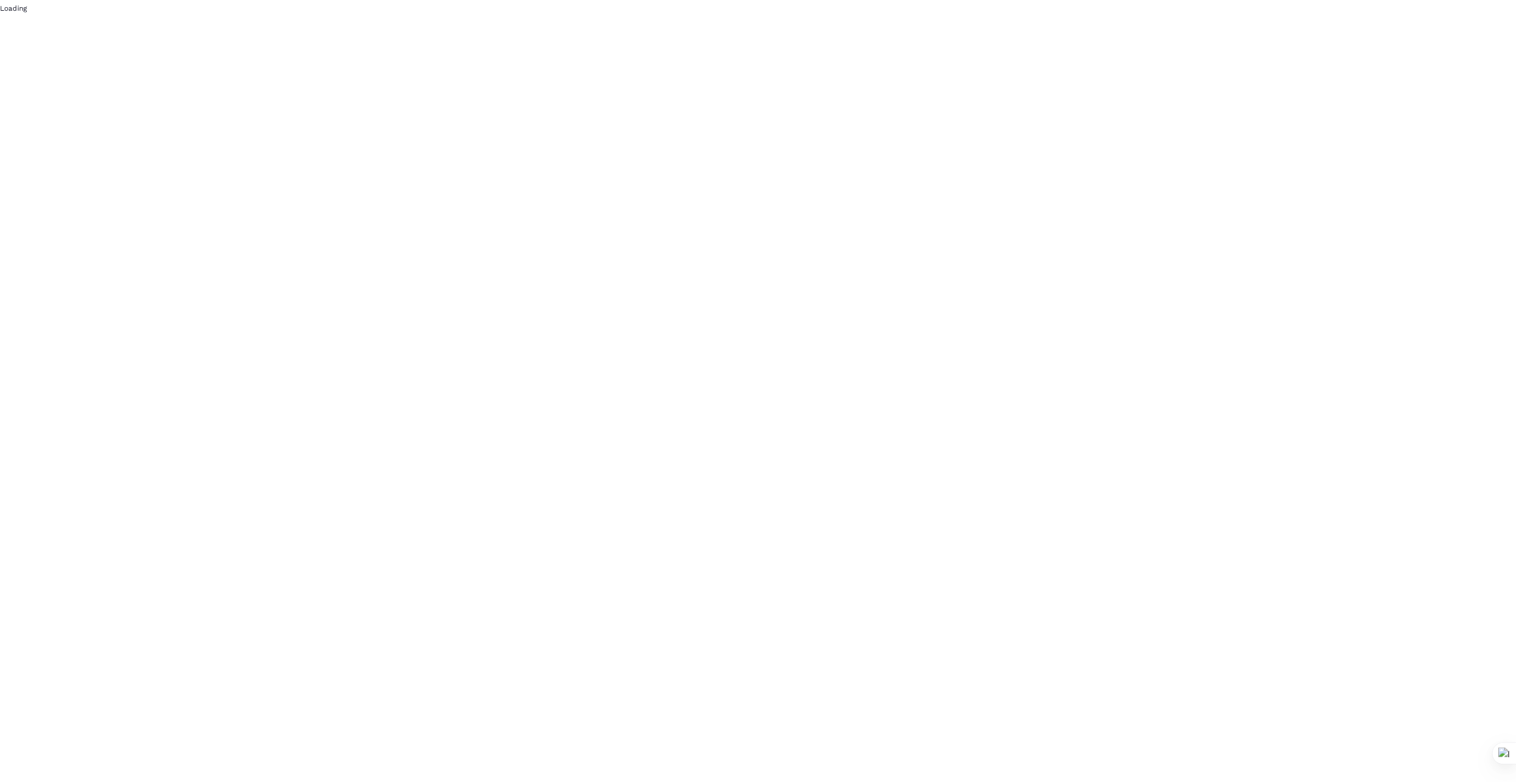
scroll to position [0, 0]
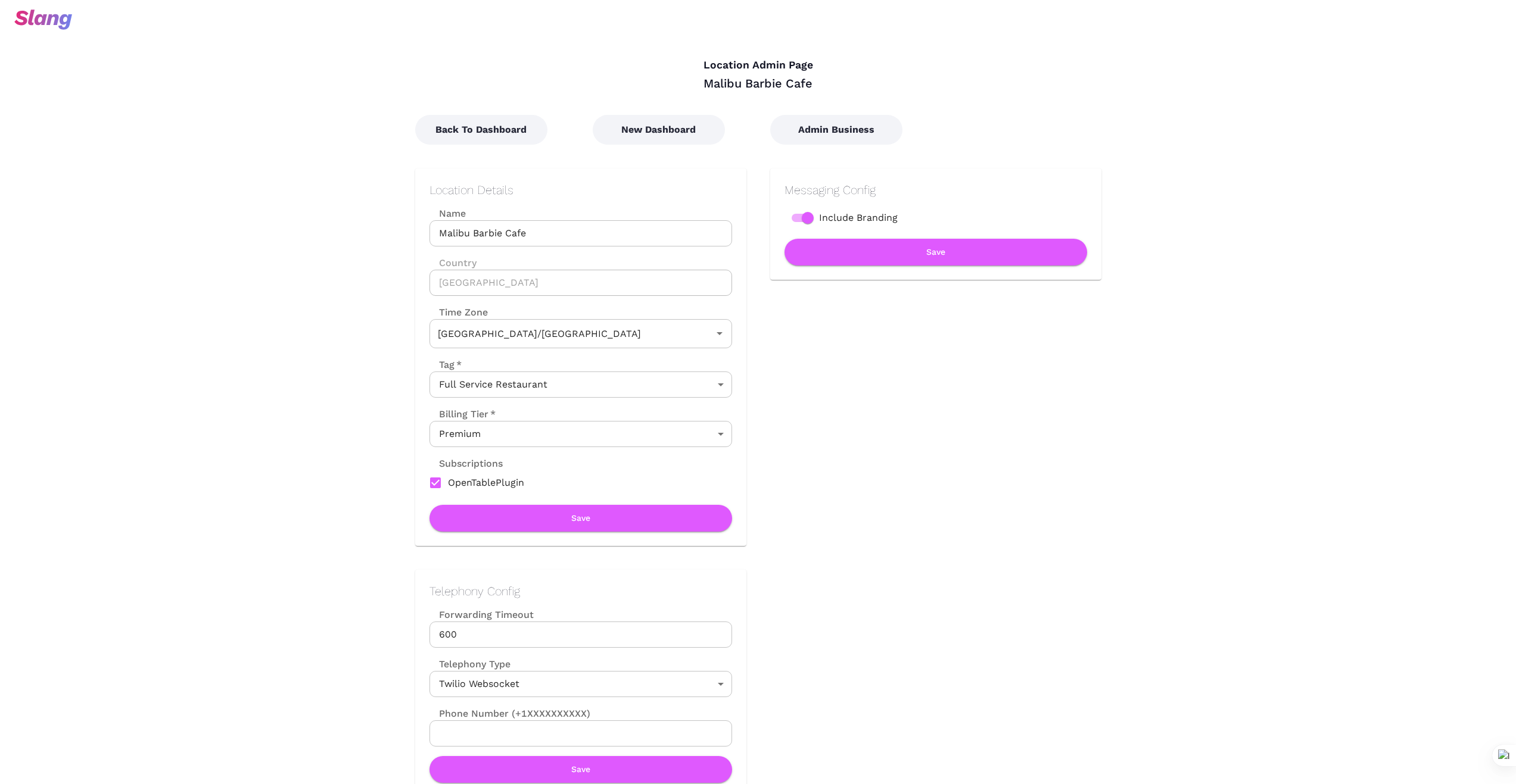
type input "Australian EDT ([GEOGRAPHIC_DATA])"
